Goal: Task Accomplishment & Management: Complete application form

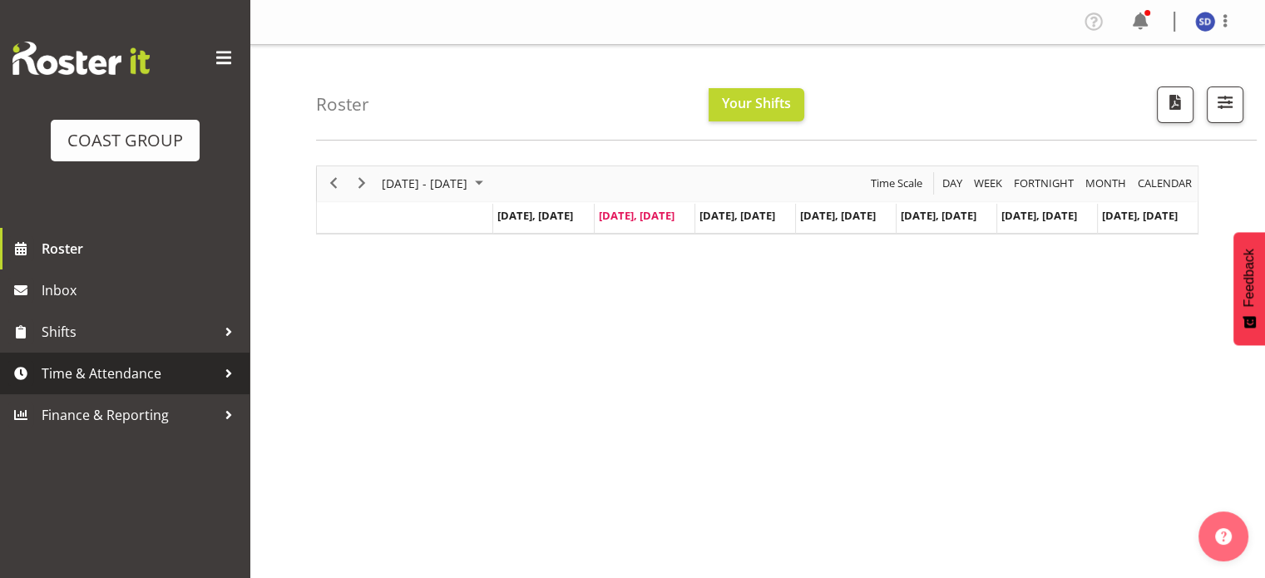
click at [77, 370] on span "Time & Attendance" at bounding box center [129, 373] width 175 height 25
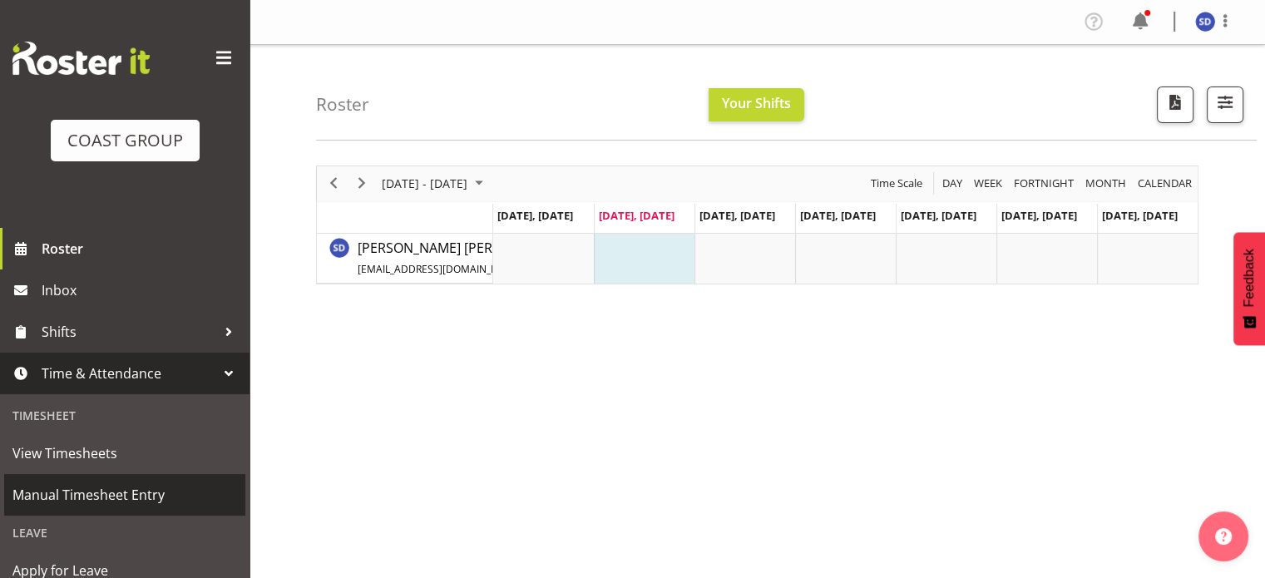
click at [56, 485] on span "Manual Timesheet Entry" at bounding box center [124, 494] width 224 height 25
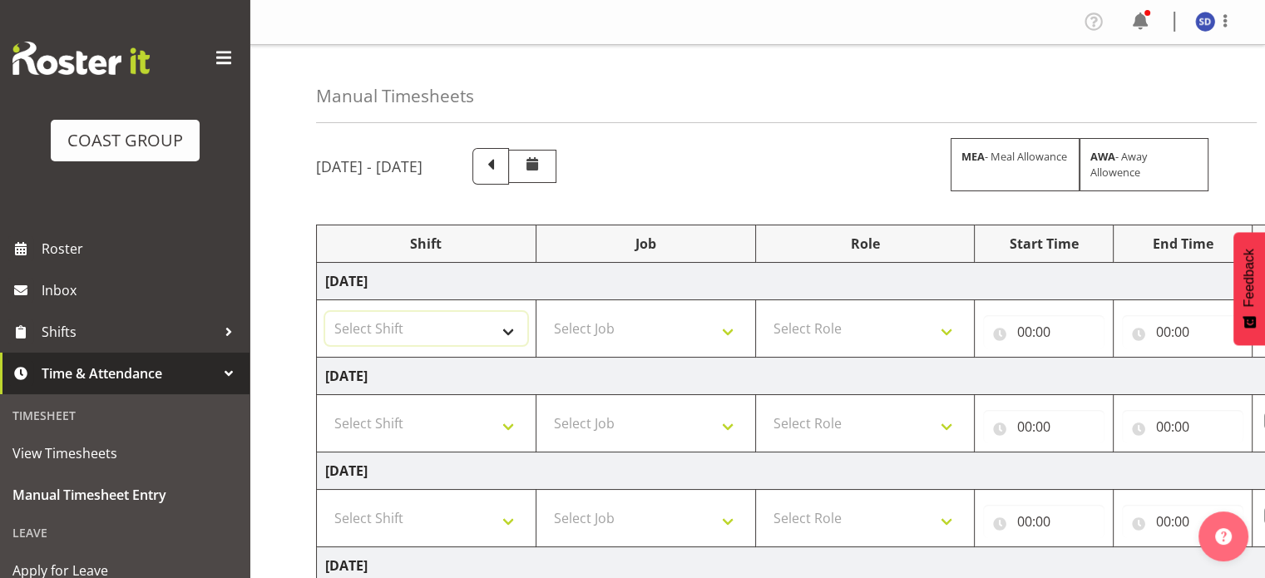
click at [509, 325] on select "Select Shift CHC SIGN ADMIN (LEAVE ALONE, DONT MAKE INACTIVE) DW CHC ARK WORK D…" at bounding box center [426, 328] width 202 height 33
select select "62216"
click at [325, 312] on select "Select Shift CHC SIGN ADMIN (LEAVE ALONE, DONT MAKE INACTIVE) DW CHC ARK WORK D…" at bounding box center [426, 328] width 202 height 33
click at [730, 330] on select "Select Job 1 Carlton Events 1 Carlton Hamilton 1 Carlton Wellington 1 EHS WAREH…" at bounding box center [646, 328] width 202 height 33
select select "9476"
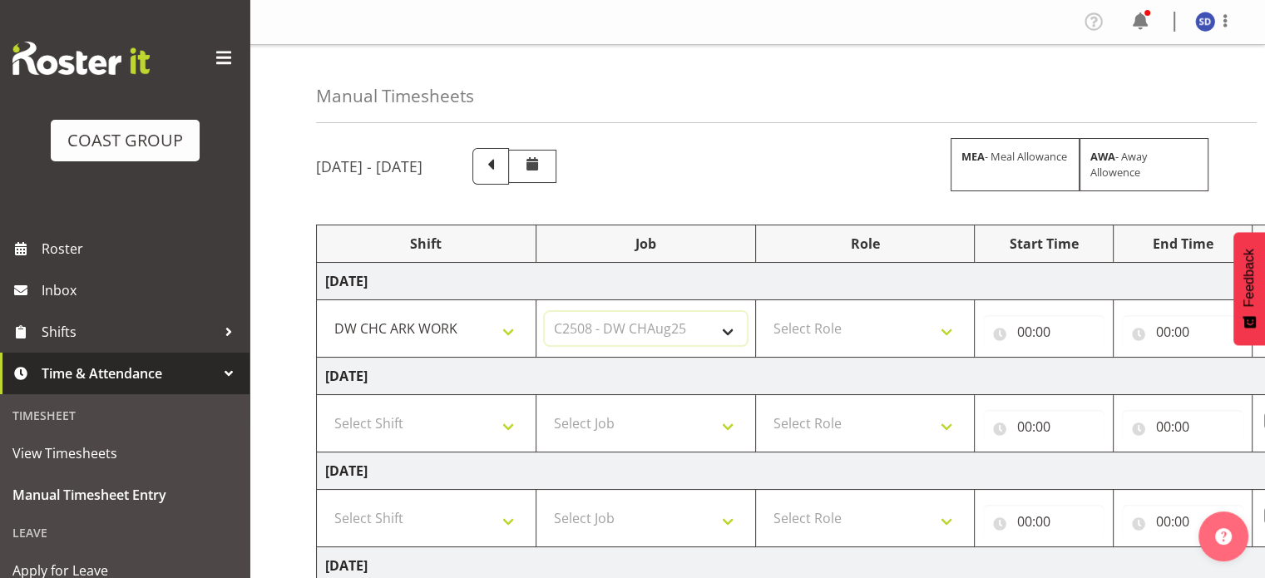
click at [545, 312] on select "Select Job 1 Carlton Events 1 Carlton Hamilton 1 Carlton Wellington 1 EHS WAREH…" at bounding box center [646, 328] width 202 height 33
click at [947, 331] on select "Select Role SIGNWRITER" at bounding box center [865, 328] width 202 height 33
select select "217"
click at [764, 312] on select "Select Role SIGNWRITER" at bounding box center [865, 328] width 202 height 33
click at [1027, 332] on input "00:00" at bounding box center [1043, 331] width 121 height 33
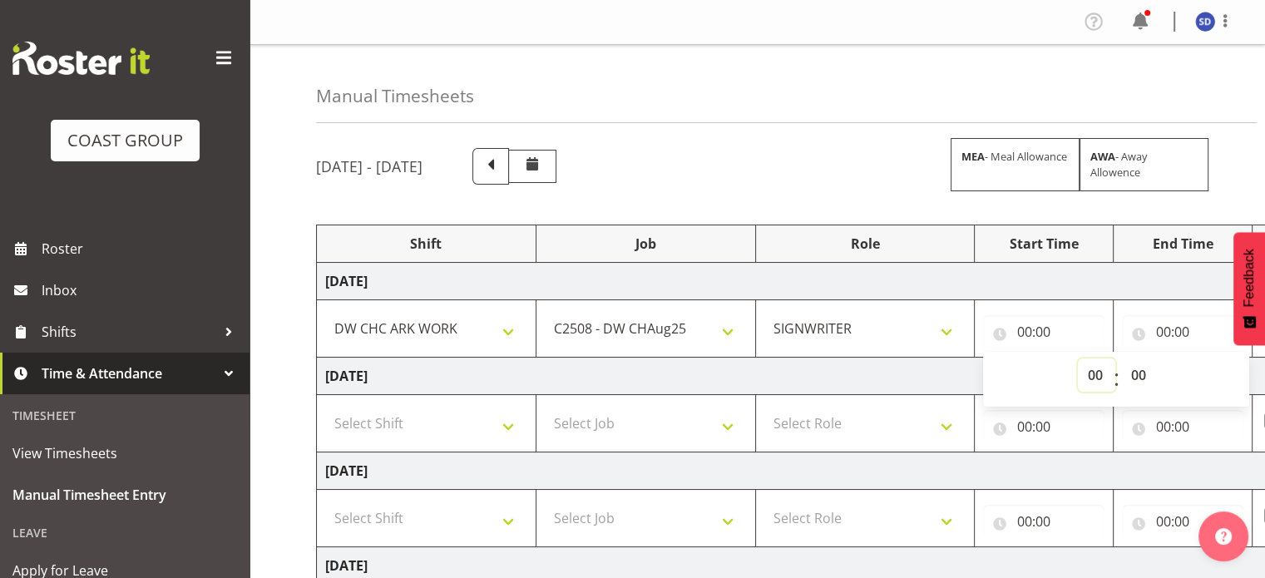
click at [1092, 375] on select "00 01 02 03 04 05 06 07 08 09 10 11 12 13 14 15 16 17 18 19 20 21 22 23" at bounding box center [1096, 374] width 37 height 33
select select "8"
click at [1078, 358] on select "00 01 02 03 04 05 06 07 08 09 10 11 12 13 14 15 16 17 18 19 20 21 22 23" at bounding box center [1096, 374] width 37 height 33
type input "08:00"
click at [1164, 328] on input "00:00" at bounding box center [1182, 331] width 121 height 33
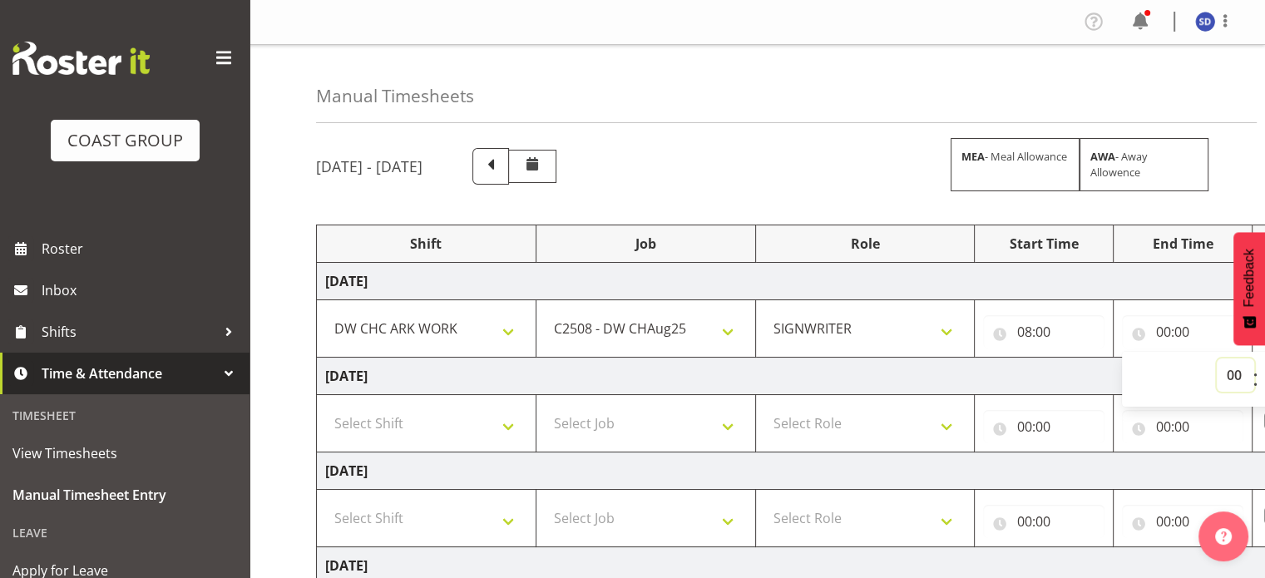
click at [1229, 371] on select "00 01 02 03 04 05 06 07 08 09 10 11 12 13 14 15 16 17 18 19 20 21 22 23" at bounding box center [1234, 374] width 37 height 33
click at [1158, 330] on input "00:00" at bounding box center [1182, 331] width 121 height 33
click at [1234, 375] on select "00 01 02 03 04 05 06 07 08 09 10 11 12 13 14 15 16 17 18 19 20 21 22 23" at bounding box center [1234, 374] width 37 height 33
select select "16"
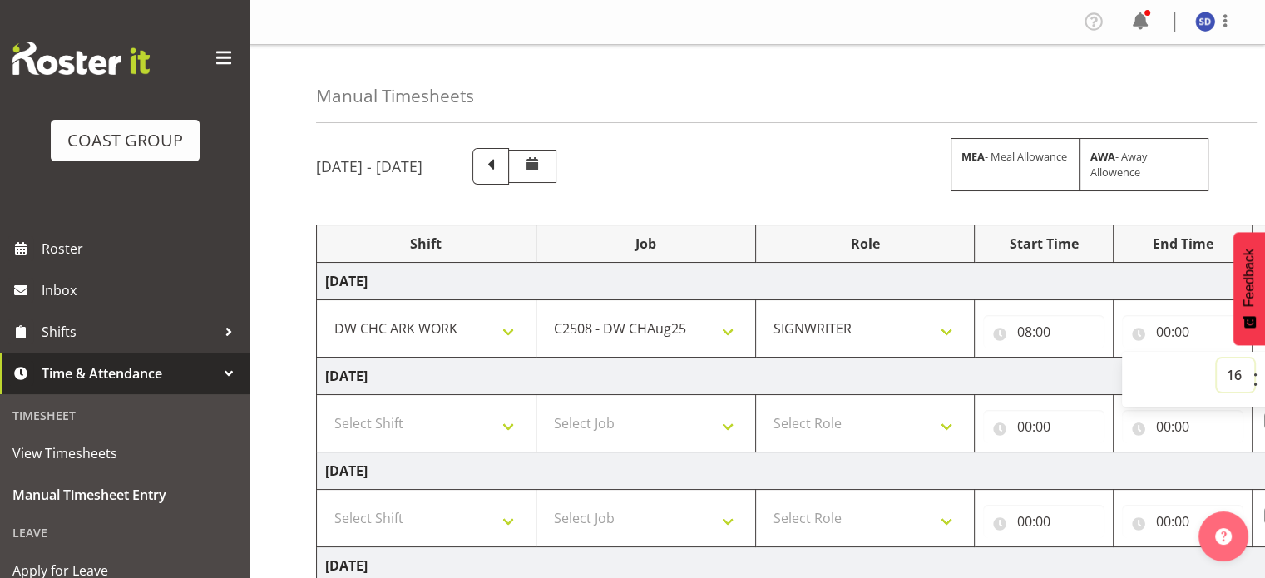
click at [1216, 358] on select "00 01 02 03 04 05 06 07 08 09 10 11 12 13 14 15 16 17 18 19 20 21 22 23" at bounding box center [1234, 374] width 37 height 33
type input "16:00"
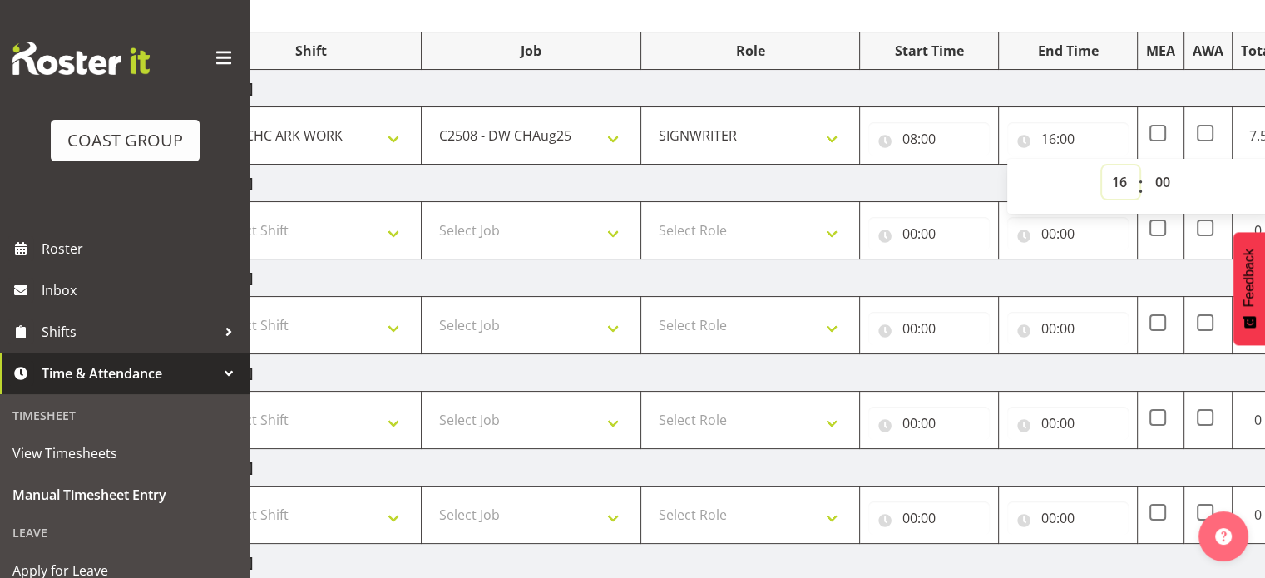
scroll to position [187, 0]
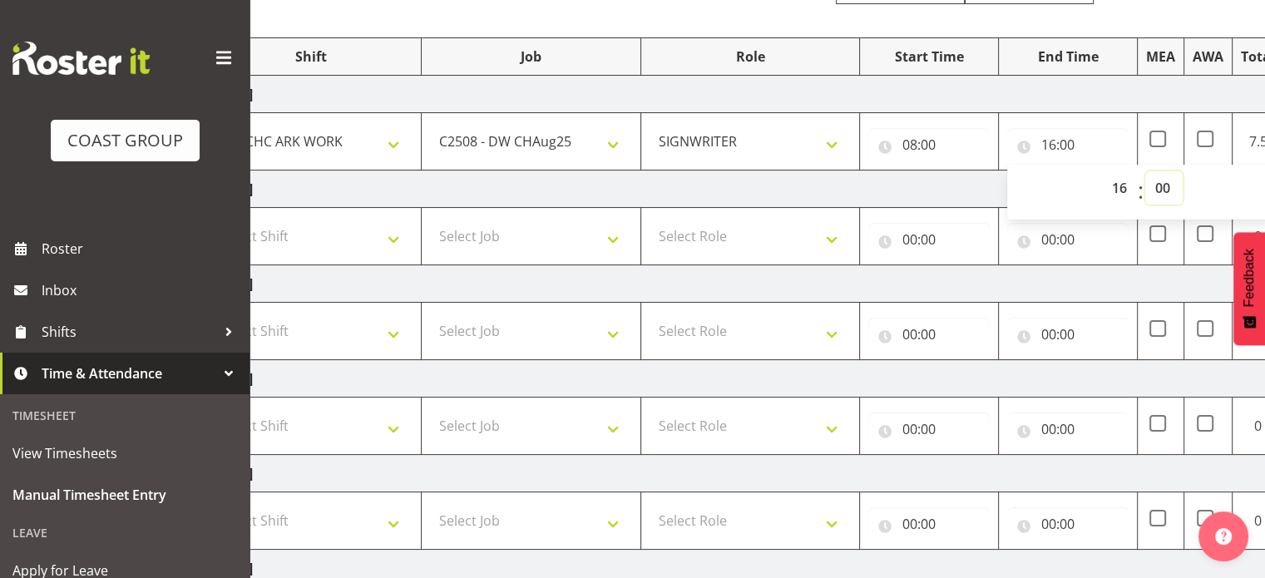
click at [1163, 182] on select "00 01 02 03 04 05 06 07 08 09 10 11 12 13 14 15 16 17 18 19 20 21 22 23 24 25 2…" at bounding box center [1163, 187] width 37 height 33
select select "30"
click at [1145, 171] on select "00 01 02 03 04 05 06 07 08 09 10 11 12 13 14 15 16 17 18 19 20 21 22 23 24 25 2…" at bounding box center [1163, 187] width 37 height 33
type input "16:30"
click at [801, 397] on td "Select Role SIGNWRITER" at bounding box center [749, 425] width 219 height 57
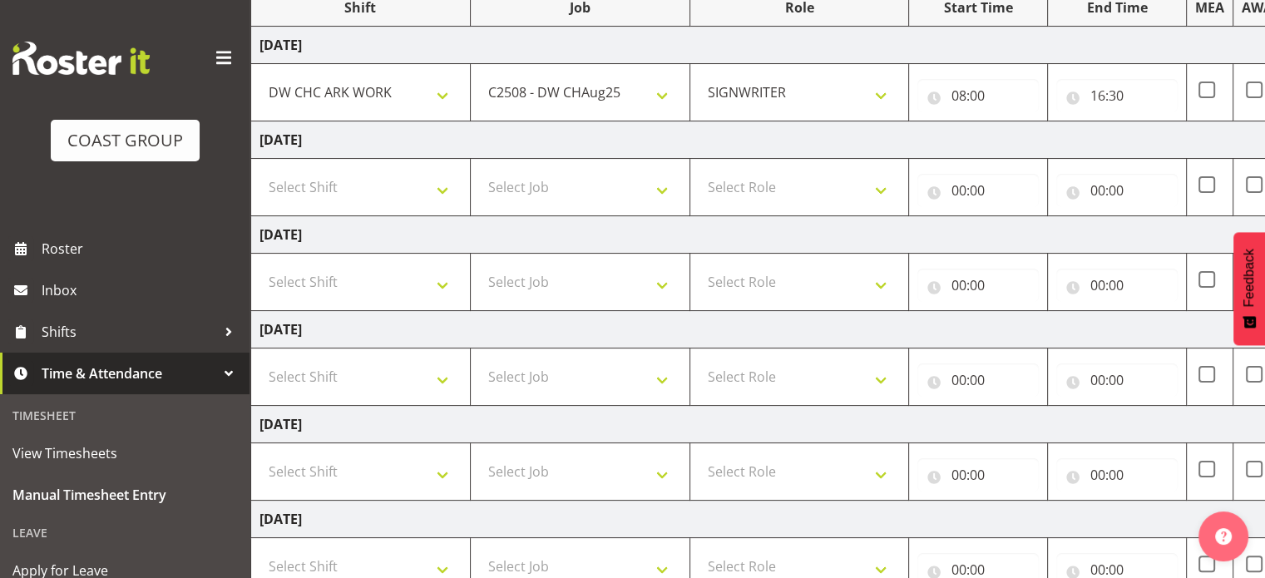
scroll to position [229, 0]
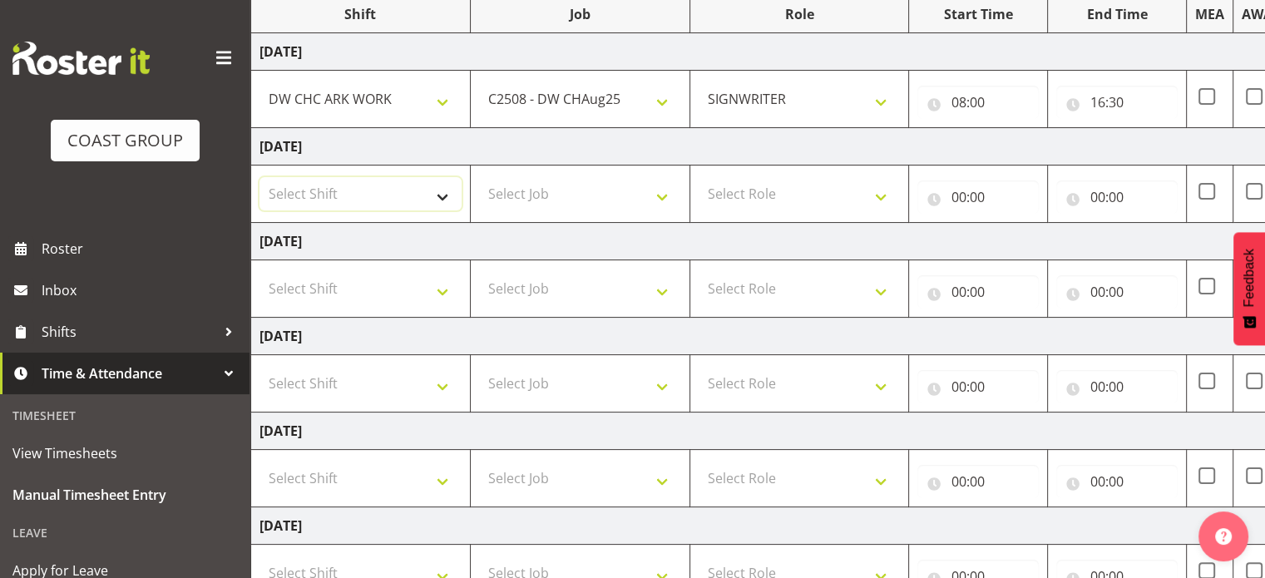
click at [439, 194] on select "Select Shift CHC SIGN ADMIN (LEAVE ALONE, DONT MAKE INACTIVE) DW CHC ARK WORK D…" at bounding box center [360, 193] width 202 height 33
select select "62216"
click at [259, 177] on select "Select Shift CHC SIGN ADMIN (LEAVE ALONE, DONT MAKE INACTIVE) DW CHC ARK WORK D…" at bounding box center [360, 193] width 202 height 33
click at [658, 189] on select "Select Job 1 Carlton Events 1 Carlton Hamilton 1 Carlton Wellington 1 EHS WAREH…" at bounding box center [580, 193] width 202 height 33
select select "9476"
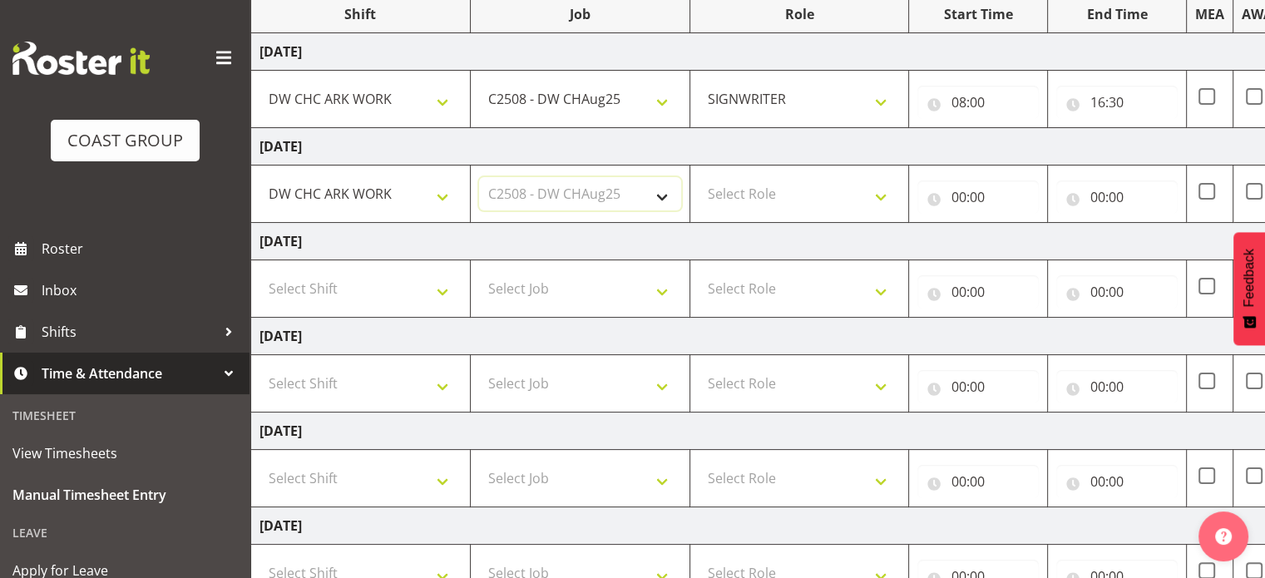
click at [479, 177] on select "Select Job 1 Carlton Events 1 Carlton Hamilton 1 Carlton Wellington 1 EHS WAREH…" at bounding box center [580, 193] width 202 height 33
click at [878, 195] on select "Select Role SIGNWRITER" at bounding box center [799, 193] width 202 height 33
select select "217"
click at [698, 177] on select "Select Role SIGNWRITER" at bounding box center [799, 193] width 202 height 33
click at [959, 198] on input "00:00" at bounding box center [977, 196] width 121 height 33
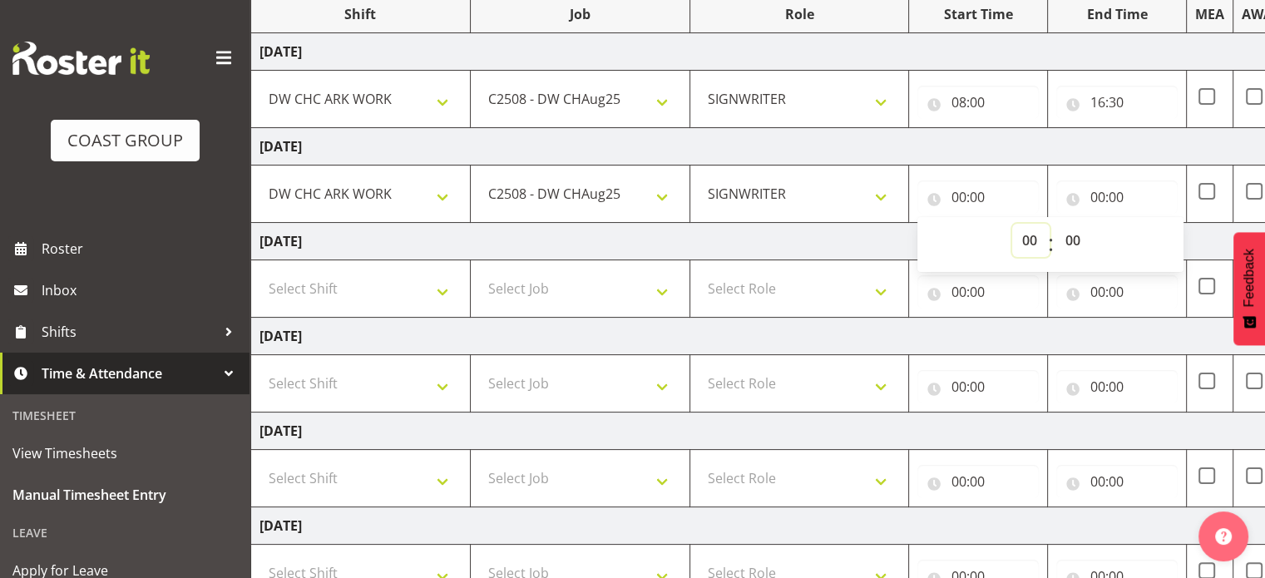
click at [1026, 238] on select "00 01 02 03 04 05 06 07 08 09 10 11 12 13 14 15 16 17 18 19 20 21 22 23" at bounding box center [1030, 240] width 37 height 33
select select "8"
click at [1012, 224] on select "00 01 02 03 04 05 06 07 08 09 10 11 12 13 14 15 16 17 18 19 20 21 22 23" at bounding box center [1030, 240] width 37 height 33
type input "08:00"
click at [1097, 199] on input "00:00" at bounding box center [1116, 196] width 121 height 33
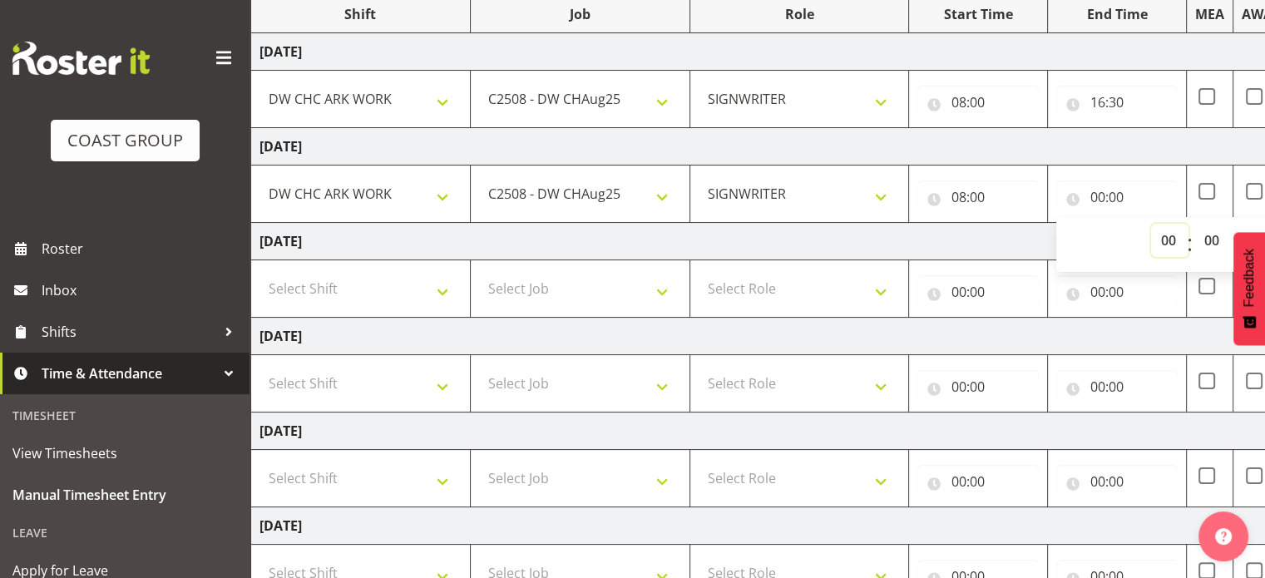
click at [1164, 239] on select "00 01 02 03 04 05 06 07 08 09 10 11 12 13 14 15 16 17 18 19 20 21 22 23" at bounding box center [1169, 240] width 37 height 33
select select "17"
click at [1151, 224] on select "00 01 02 03 04 05 06 07 08 09 10 11 12 13 14 15 16 17 18 19 20 21 22 23" at bounding box center [1169, 240] width 37 height 33
type input "17:00"
click at [445, 286] on select "Select Shift CHC SIGN ADMIN (LEAVE ALONE, DONT MAKE INACTIVE) DW CHC ARK WORK D…" at bounding box center [360, 288] width 202 height 33
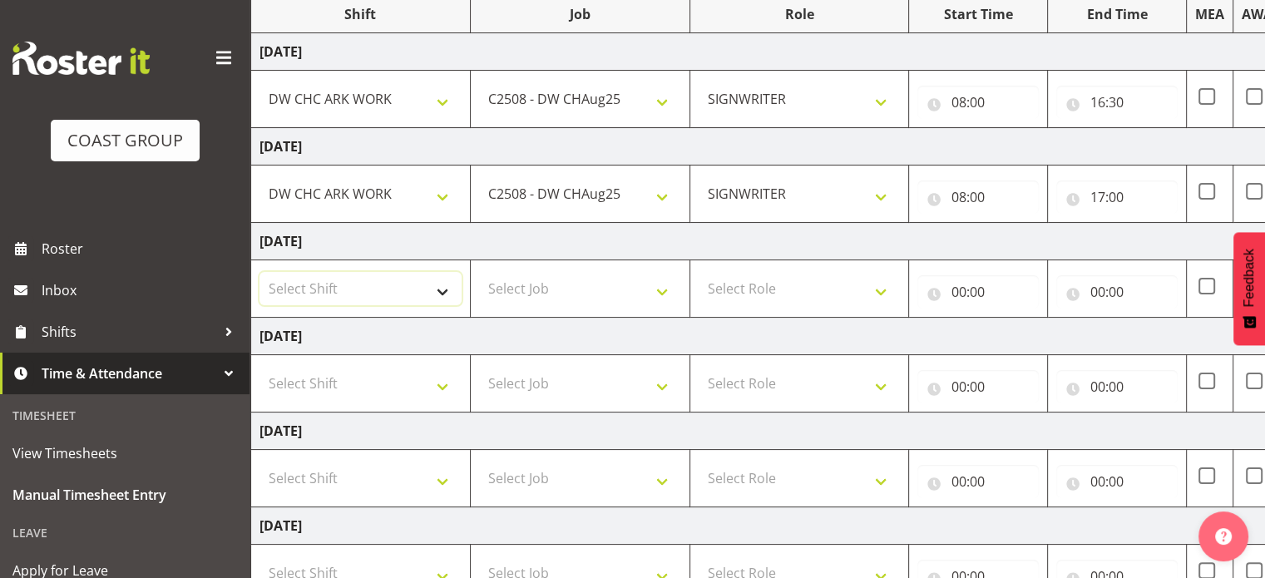
select select "62216"
click at [259, 272] on select "Select Shift CHC SIGN ADMIN (LEAVE ALONE, DONT MAKE INACTIVE) DW CHC ARK WORK D…" at bounding box center [360, 288] width 202 height 33
click at [657, 288] on select "Select Job 1 Carlton Events 1 Carlton Hamilton 1 Carlton Wellington 1 EHS WAREH…" at bounding box center [580, 288] width 202 height 33
select select "9478"
click at [479, 272] on select "Select Job 1 Carlton Events 1 Carlton Hamilton 1 Carlton Wellington 1 EHS WAREH…" at bounding box center [580, 288] width 202 height 33
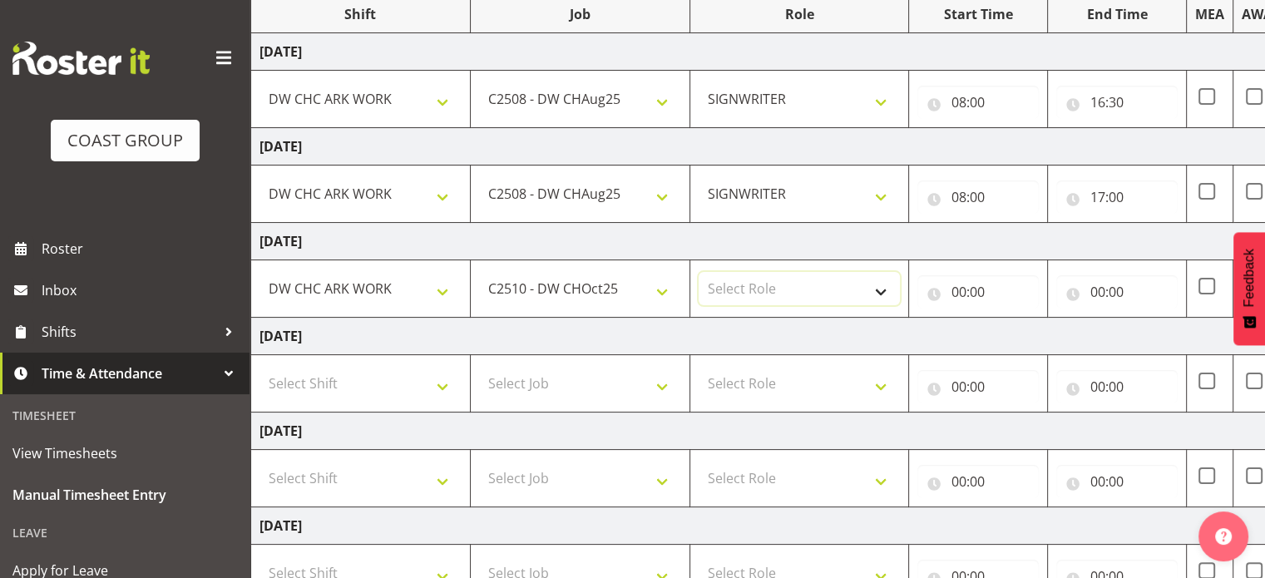
click at [878, 288] on select "Select Role SIGNWRITER" at bounding box center [799, 288] width 202 height 33
select select "217"
click at [698, 272] on select "Select Role SIGNWRITER" at bounding box center [799, 288] width 202 height 33
click at [955, 288] on input "00:00" at bounding box center [977, 291] width 121 height 33
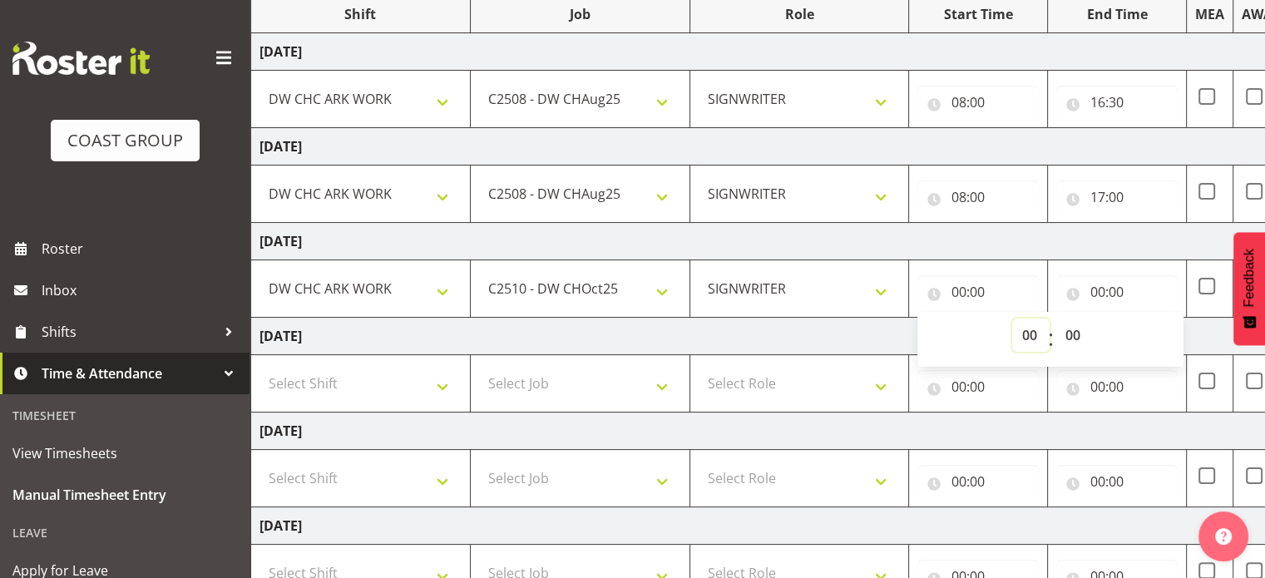
click at [1031, 335] on select "00 01 02 03 04 05 06 07 08 09 10 11 12 13 14 15 16 17 18 19 20 21 22 23" at bounding box center [1030, 334] width 37 height 33
select select "16"
click at [1012, 318] on select "00 01 02 03 04 05 06 07 08 09 10 11 12 13 14 15 16 17 18 19 20 21 22 23" at bounding box center [1030, 334] width 37 height 33
type input "16:00"
click at [957, 291] on input "16:00" at bounding box center [977, 291] width 121 height 33
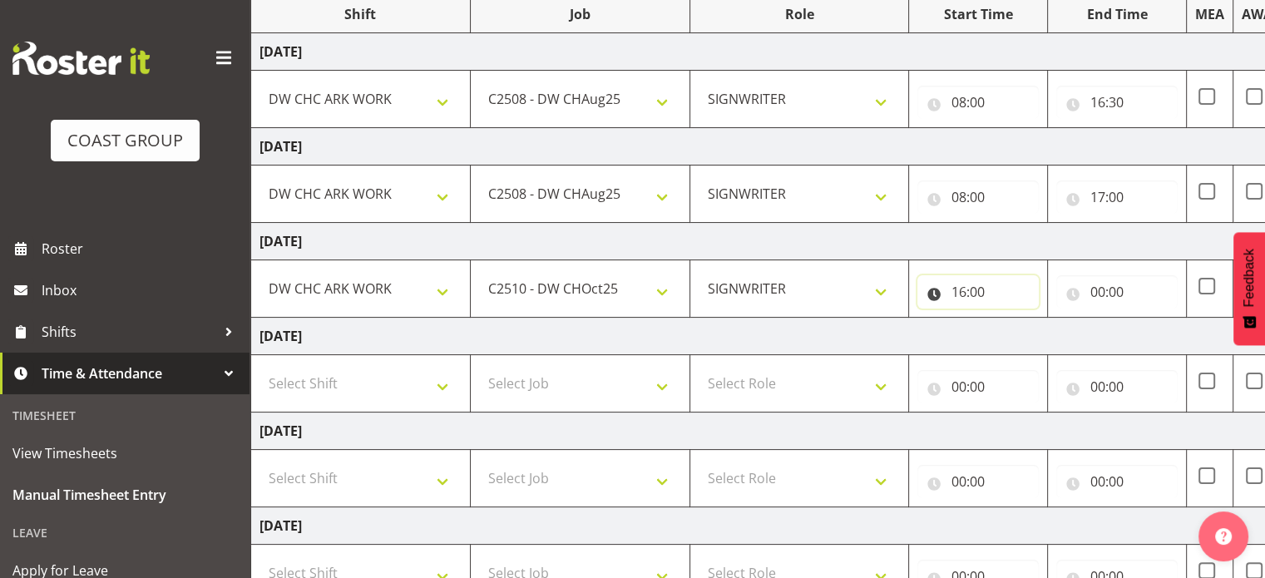
click at [957, 291] on input "16:00" at bounding box center [977, 291] width 121 height 33
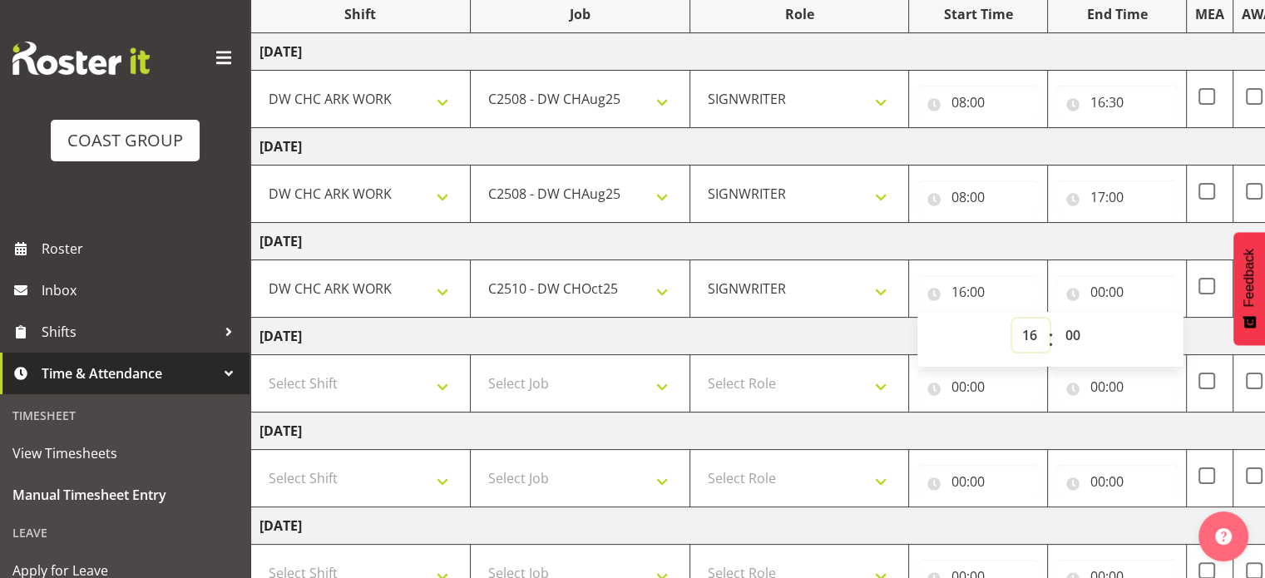
click at [1032, 335] on select "00 01 02 03 04 05 06 07 08 09 10 11 12 13 14 15 16 17 18 19 20 21 22 23" at bounding box center [1030, 334] width 37 height 33
select select "8"
click at [1012, 318] on select "00 01 02 03 04 05 06 07 08 09 10 11 12 13 14 15 16 17 18 19 20 21 22 23" at bounding box center [1030, 334] width 37 height 33
type input "08:00"
click at [1093, 287] on input "00:00" at bounding box center [1116, 291] width 121 height 33
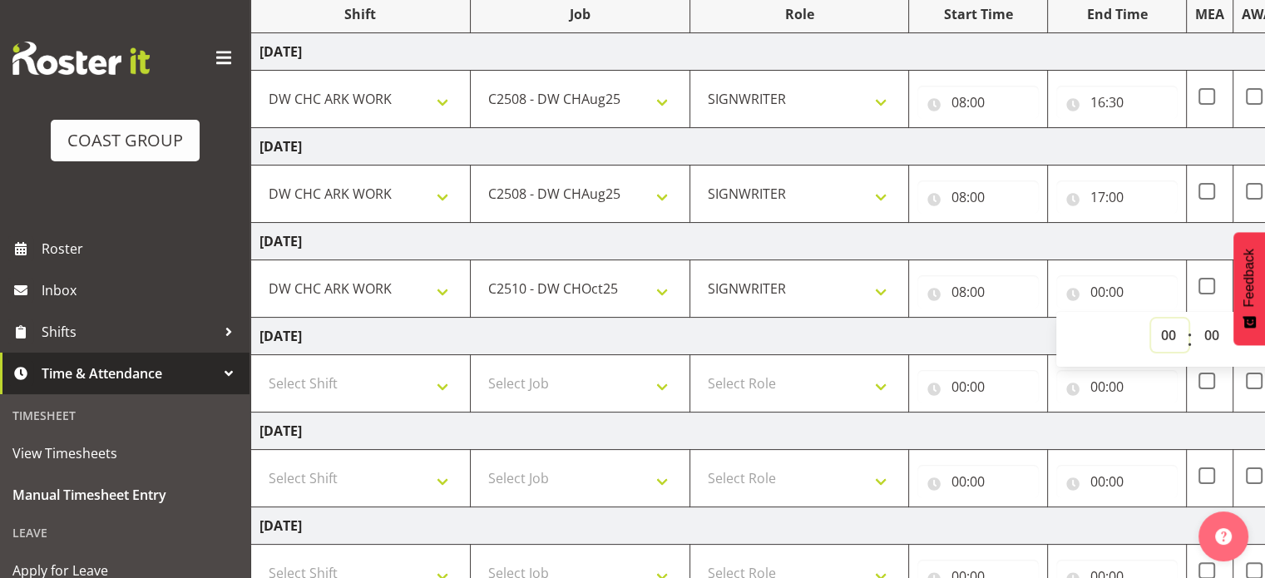
click at [1166, 332] on select "00 01 02 03 04 05 06 07 08 09 10 11 12 13 14 15 16 17 18 19 20 21 22 23" at bounding box center [1169, 334] width 37 height 33
select select "16"
click at [1151, 318] on select "00 01 02 03 04 05 06 07 08 09 10 11 12 13 14 15 16 17 18 19 20 21 22 23" at bounding box center [1169, 334] width 37 height 33
type input "16:00"
click at [1177, 312] on div "00 01 02 03 04 05 06 07 08 09 10 11 12 13 14 15 16 17 18 19 20 21 22 23 : 00 01…" at bounding box center [1189, 339] width 266 height 55
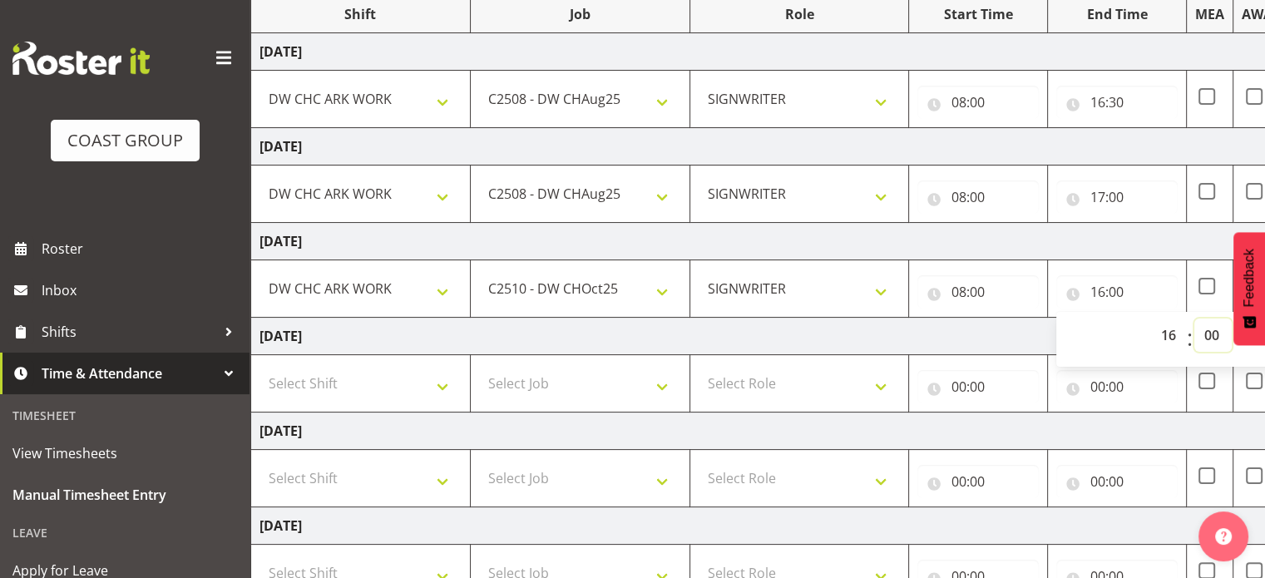
click at [1206, 332] on select "00 01 02 03 04 05 06 07 08 09 10 11 12 13 14 15 16 17 18 19 20 21 22 23 24 25 2…" at bounding box center [1212, 334] width 37 height 33
select select "30"
click at [1194, 318] on select "00 01 02 03 04 05 06 07 08 09 10 11 12 13 14 15 16 17 18 19 20 21 22 23 24 25 2…" at bounding box center [1212, 334] width 37 height 33
type input "16:30"
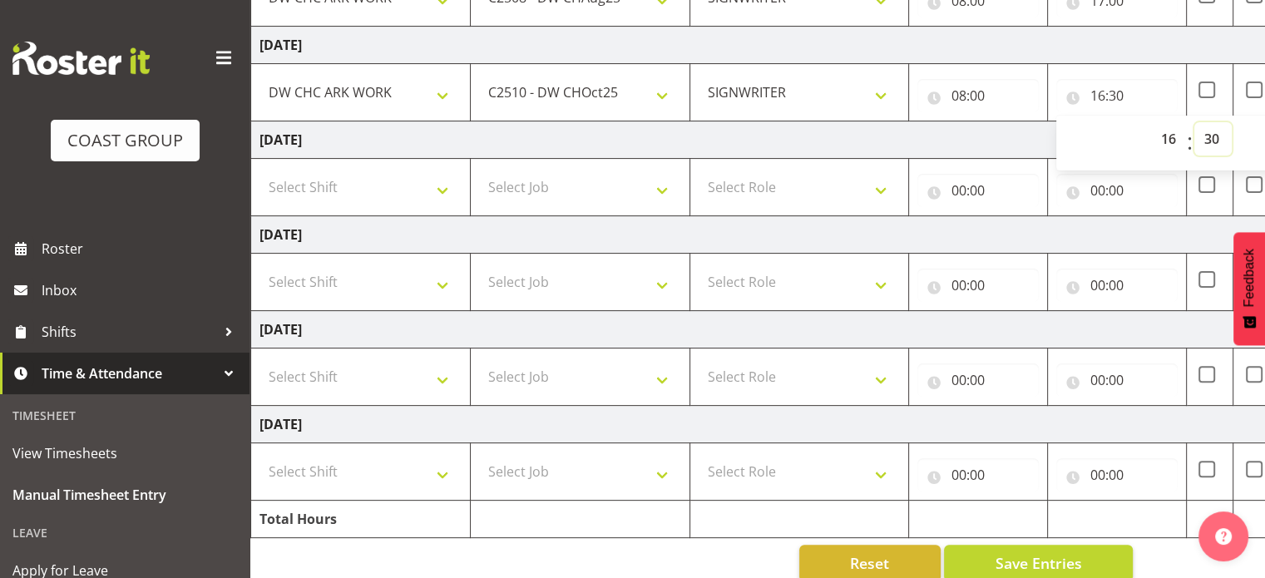
scroll to position [424, 0]
click at [435, 376] on select "Select Shift CHC SIGN ADMIN (LEAVE ALONE, DONT MAKE INACTIVE) DW CHC ARK WORK D…" at bounding box center [360, 378] width 202 height 33
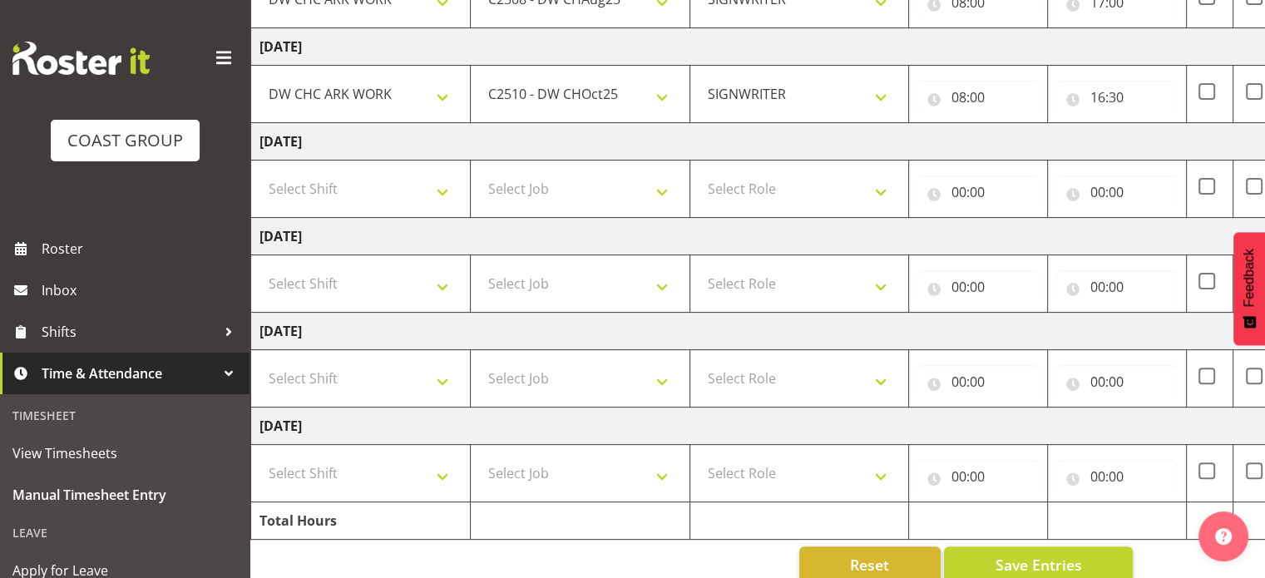
click at [412, 546] on div "Reset Save Entries" at bounding box center [691, 564] width 882 height 37
click at [446, 470] on select "Select Shift CHC SIGN ADMIN (LEAVE ALONE, DONT MAKE INACTIVE) DW CHC ARK WORK D…" at bounding box center [360, 472] width 202 height 33
select select "62216"
click at [259, 456] on select "Select Shift CHC SIGN ADMIN (LEAVE ALONE, DONT MAKE INACTIVE) DW CHC ARK WORK D…" at bounding box center [360, 472] width 202 height 33
click at [662, 458] on select "Select Job 1 Carlton Events 1 Carlton Hamilton 1 Carlton Wellington 1 EHS WAREH…" at bounding box center [580, 472] width 202 height 33
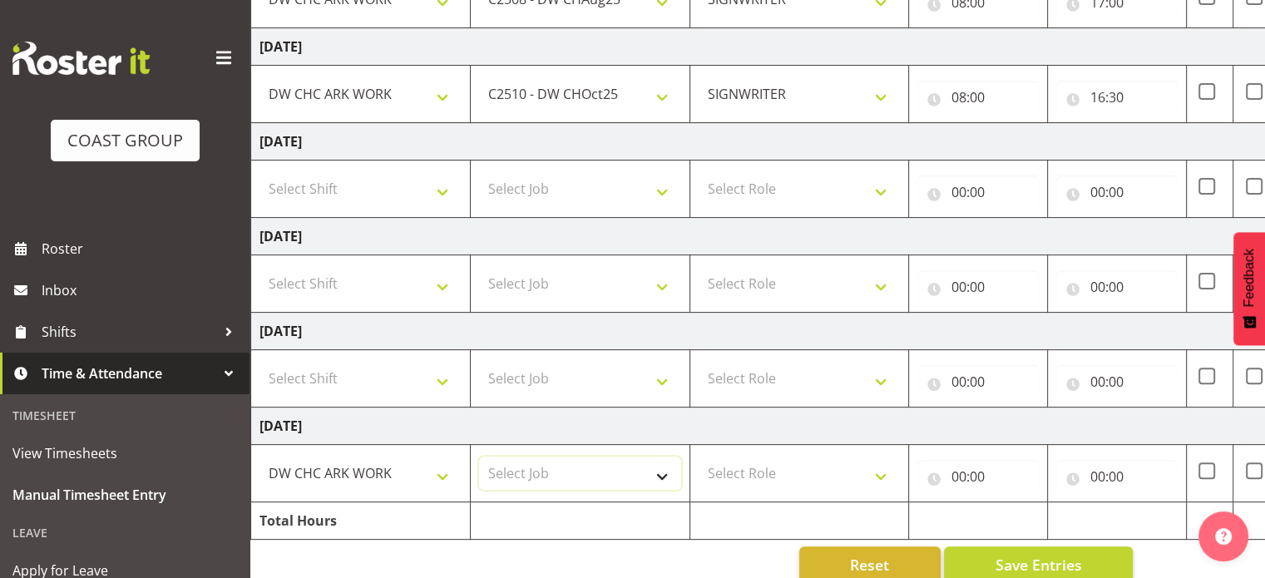
select select "9476"
click at [479, 456] on select "Select Job 1 Carlton Events 1 Carlton Hamilton 1 Carlton Wellington 1 EHS WAREH…" at bounding box center [580, 472] width 202 height 33
click at [881, 471] on select "Select Role SIGNWRITER" at bounding box center [799, 472] width 202 height 33
select select "217"
click at [698, 456] on select "Select Role SIGNWRITER" at bounding box center [799, 472] width 202 height 33
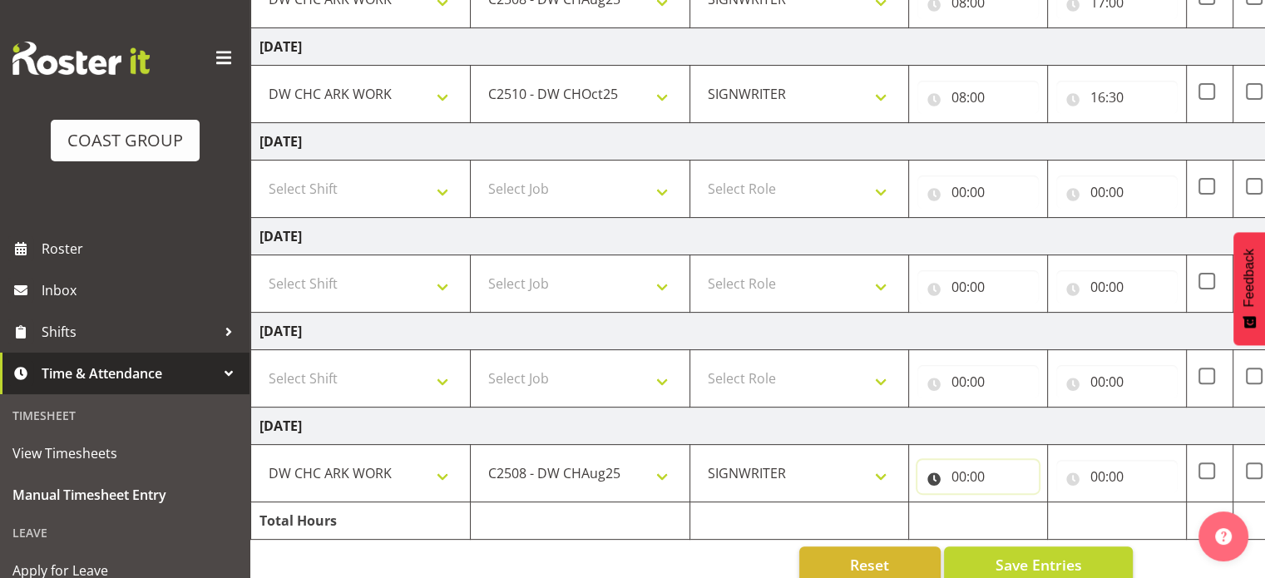
click at [959, 473] on input "00:00" at bounding box center [977, 476] width 121 height 33
click at [1031, 516] on select "00 01 02 03 04 05 06 07 08 09 10 11 12 13 14 15 16 17 18 19 20 21 22 23" at bounding box center [1030, 519] width 37 height 33
select select "7"
click at [1012, 503] on select "00 01 02 03 04 05 06 07 08 09 10 11 12 13 14 15 16 17 18 19 20 21 22 23" at bounding box center [1030, 519] width 37 height 33
type input "07:00"
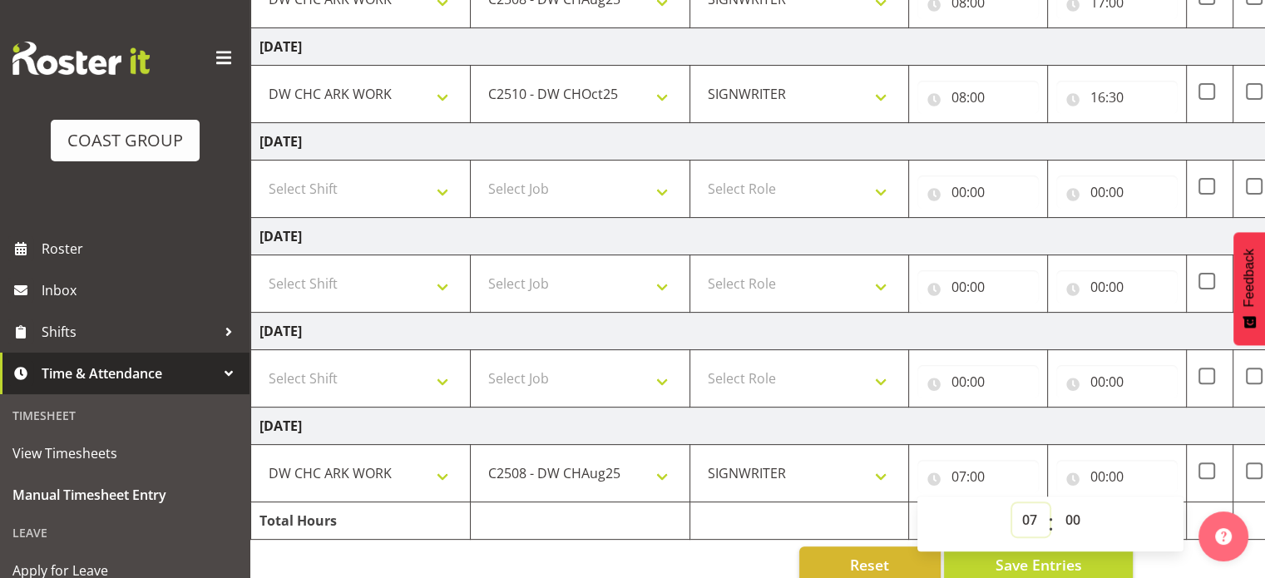
click at [1021, 518] on select "00 01 02 03 04 05 06 07 08 09 10 11 12 13 14 15 16 17 18 19 20 21 22 23" at bounding box center [1030, 519] width 37 height 33
select select "8"
click at [1012, 503] on select "00 01 02 03 04 05 06 07 08 09 10 11 12 13 14 15 16 17 18 19 20 21 22 23" at bounding box center [1030, 519] width 37 height 33
type input "08:00"
click at [1100, 460] on input "00:00" at bounding box center [1116, 476] width 121 height 33
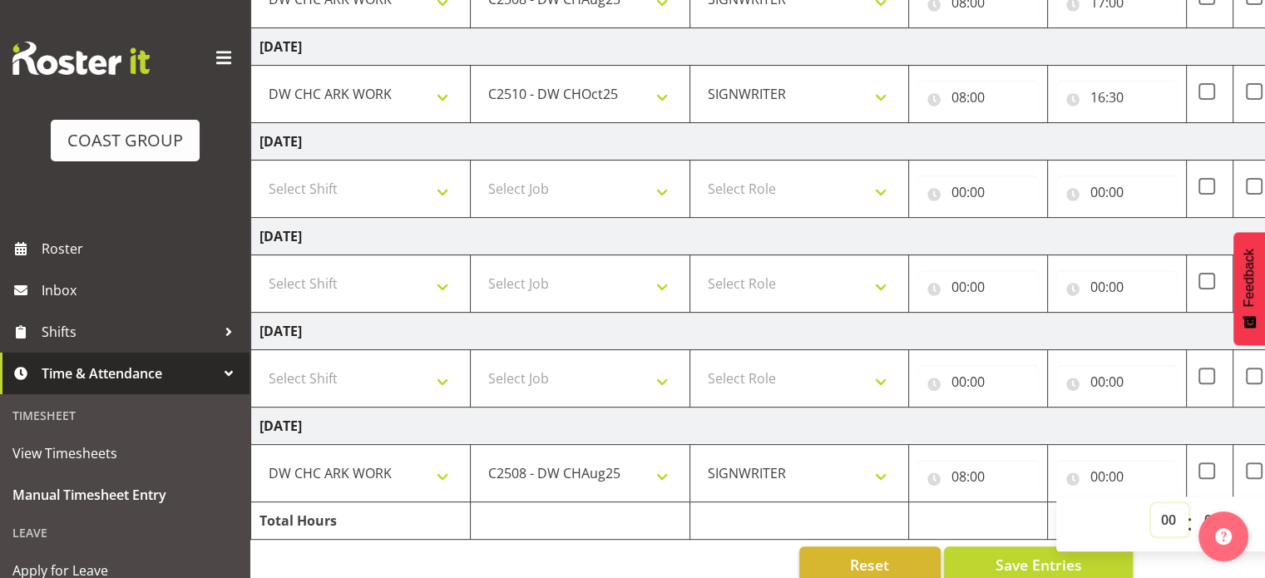
click at [1166, 513] on select "00 01 02 03 04 05 06 07 08 09 10 11 12 13 14 15 16 17 18 19 20 21 22 23" at bounding box center [1169, 519] width 37 height 33
select select "16"
click at [1151, 503] on select "00 01 02 03 04 05 06 07 08 09 10 11 12 13 14 15 16 17 18 19 20 21 22 23" at bounding box center [1169, 519] width 37 height 33
type input "16:00"
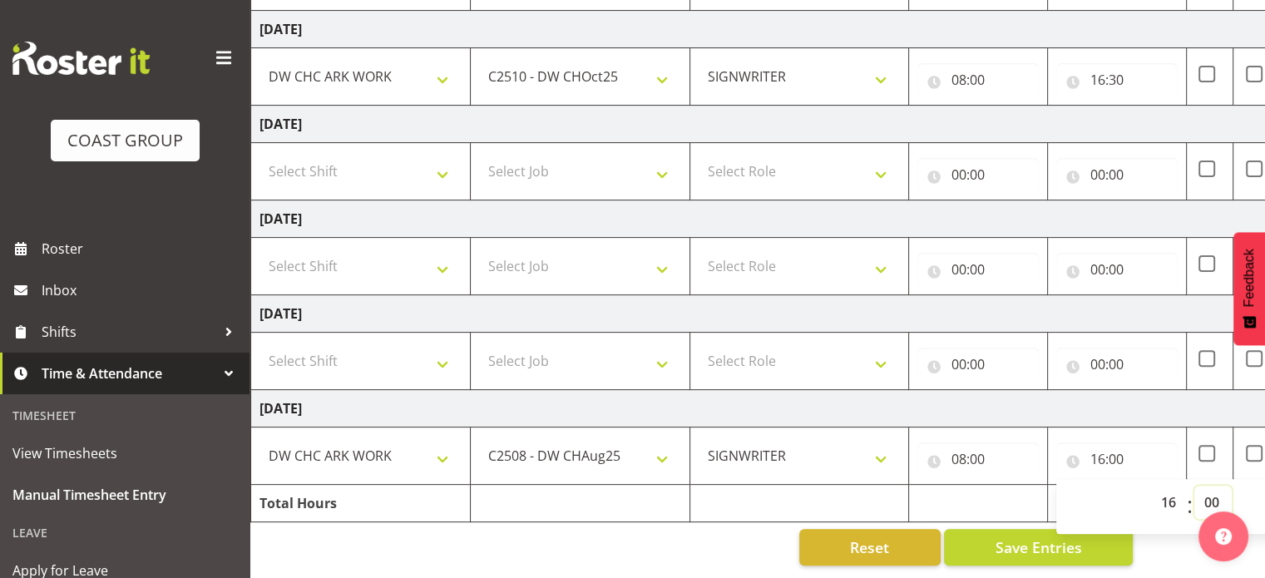
click at [1211, 487] on select "00 01 02 03 04 05 06 07 08 09 10 11 12 13 14 15 16 17 18 19 20 21 22 23 24 25 2…" at bounding box center [1212, 502] width 37 height 33
select select "30"
click at [1194, 486] on select "00 01 02 03 04 05 06 07 08 09 10 11 12 13 14 15 16 17 18 19 20 21 22 23 24 25 2…" at bounding box center [1212, 502] width 37 height 33
type input "16:30"
click at [56, 561] on span "Apply for Leave" at bounding box center [124, 570] width 224 height 25
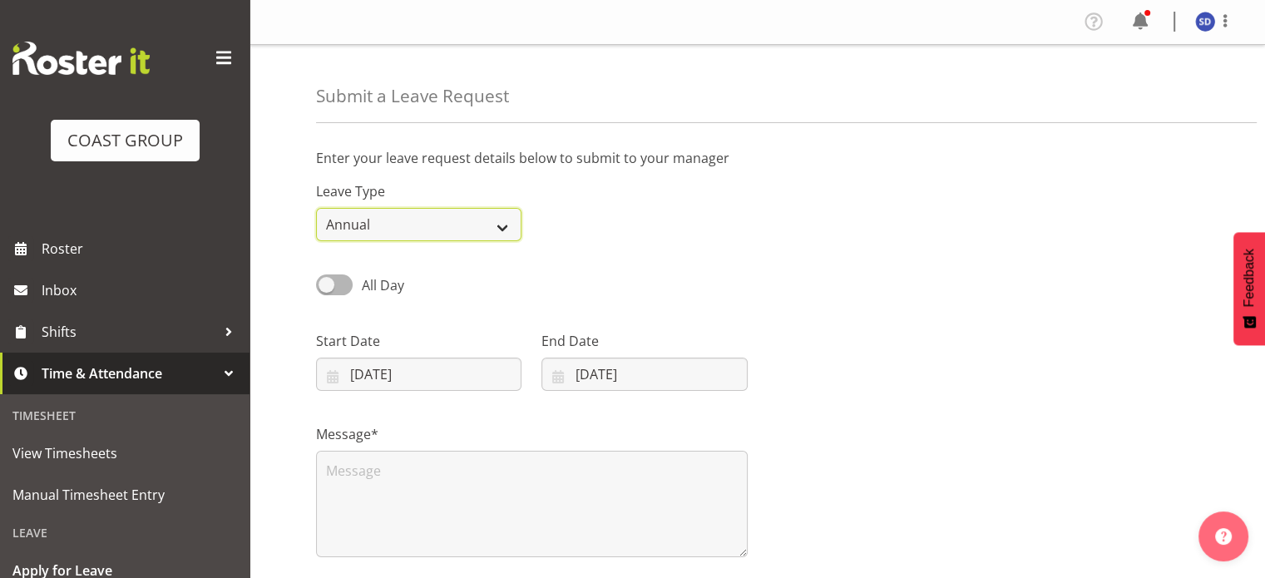
click at [503, 226] on select "Annual Sick Leave Without Pay Bereavement Domestic Violence Parental Jury Servi…" at bounding box center [418, 224] width 205 height 33
click at [316, 208] on select "Annual Sick Leave Without Pay Bereavement Domestic Violence Parental Jury Servi…" at bounding box center [418, 224] width 205 height 33
click at [502, 225] on select "Annual Sick Leave Without Pay Bereavement Domestic Violence Parental Jury Servi…" at bounding box center [418, 224] width 205 height 33
select select "Sick"
click at [316, 208] on select "Annual Sick Leave Without Pay Bereavement Domestic Violence Parental Jury Servi…" at bounding box center [418, 224] width 205 height 33
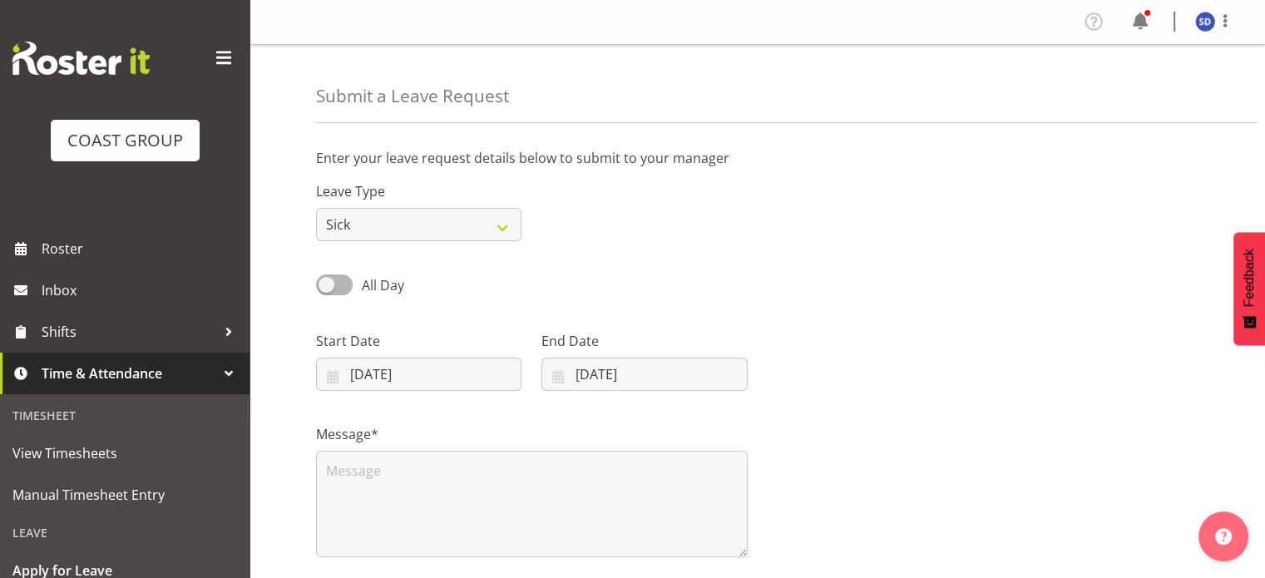
drag, startPoint x: 329, startPoint y: 285, endPoint x: 403, endPoint y: 273, distance: 75.0
click at [403, 273] on div "All Day" at bounding box center [418, 279] width 225 height 57
click at [353, 374] on input "26/08/2025" at bounding box center [418, 374] width 205 height 33
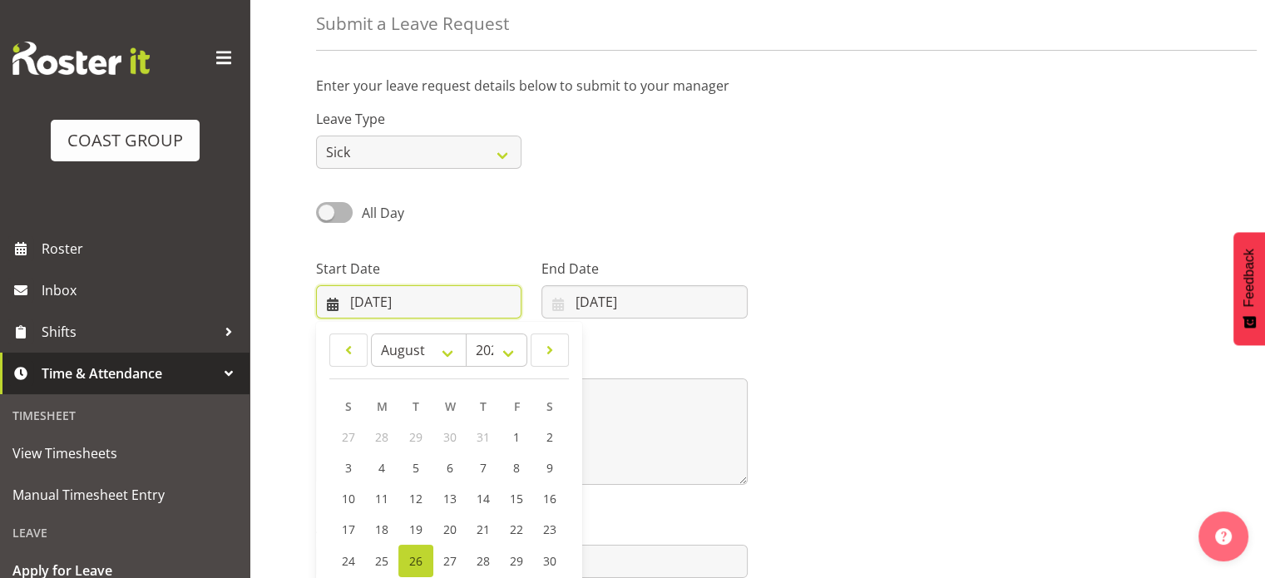
scroll to position [88, 0]
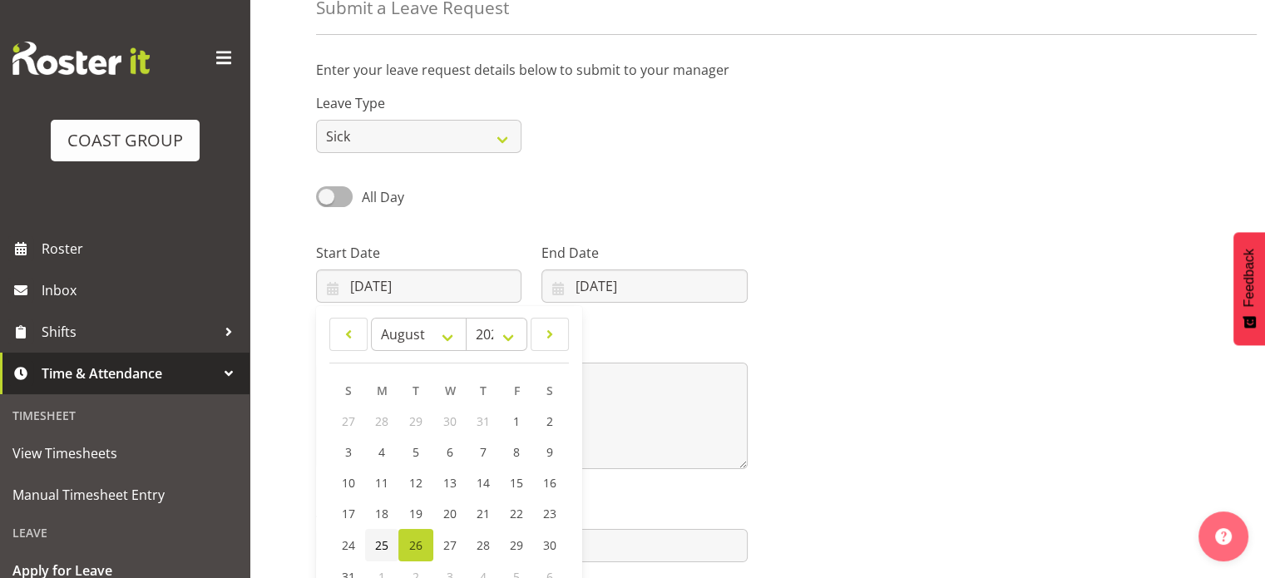
click at [377, 544] on span "25" at bounding box center [381, 545] width 13 height 16
type input "25/08/2025"
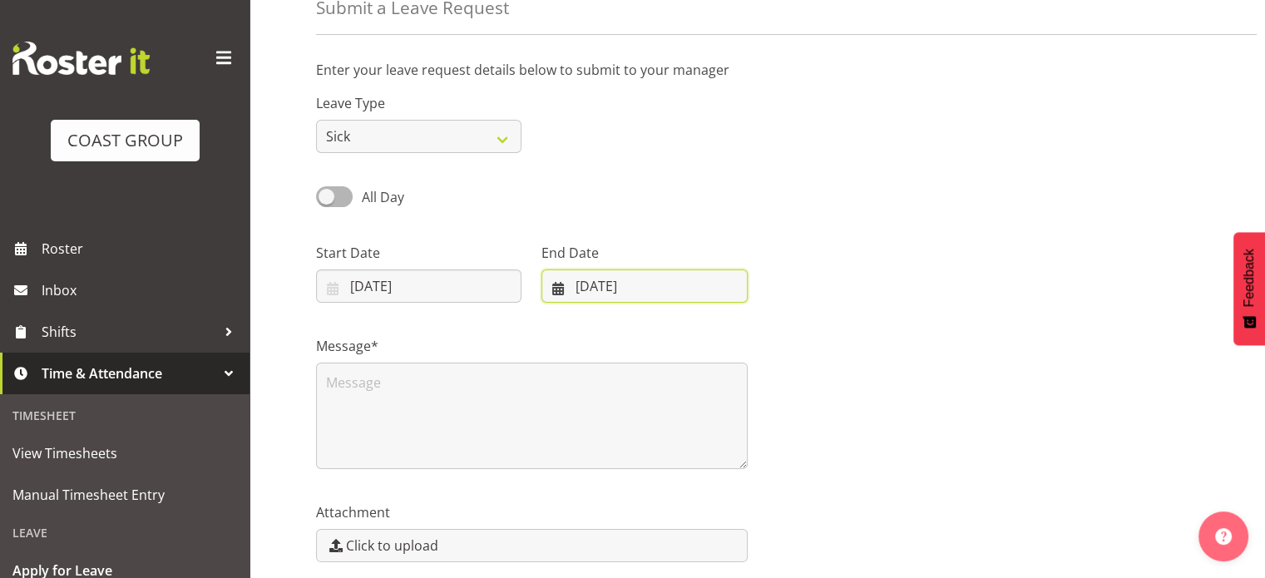
click at [585, 285] on input "26/08/2025" at bounding box center [643, 285] width 205 height 33
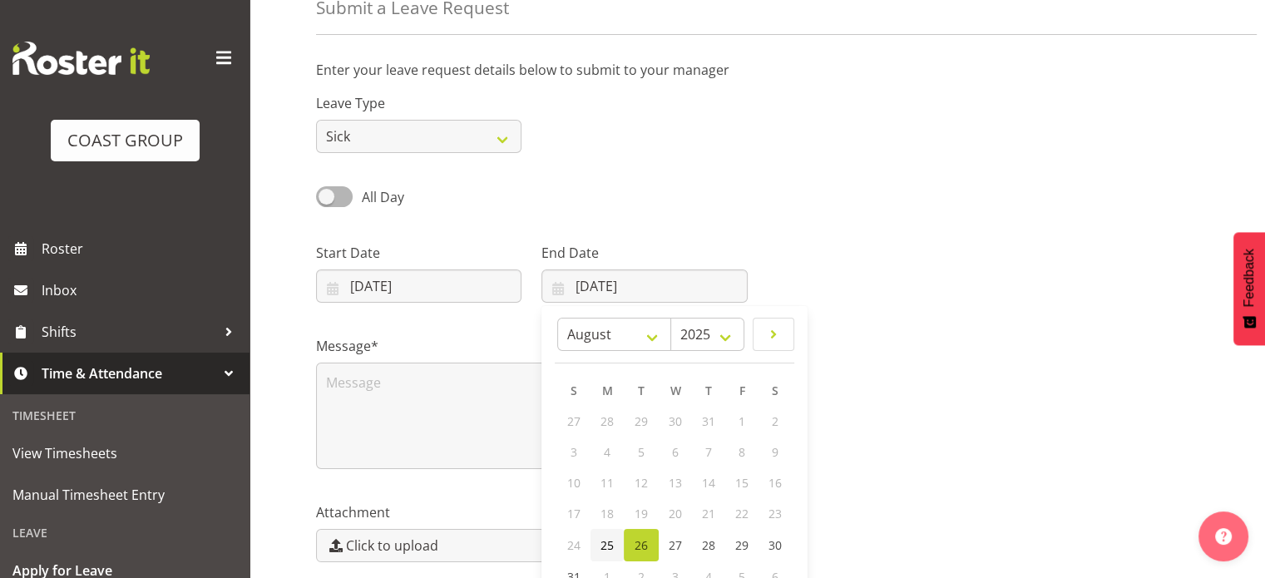
click at [614, 545] on link "25" at bounding box center [606, 545] width 33 height 32
type input "25/08/2025"
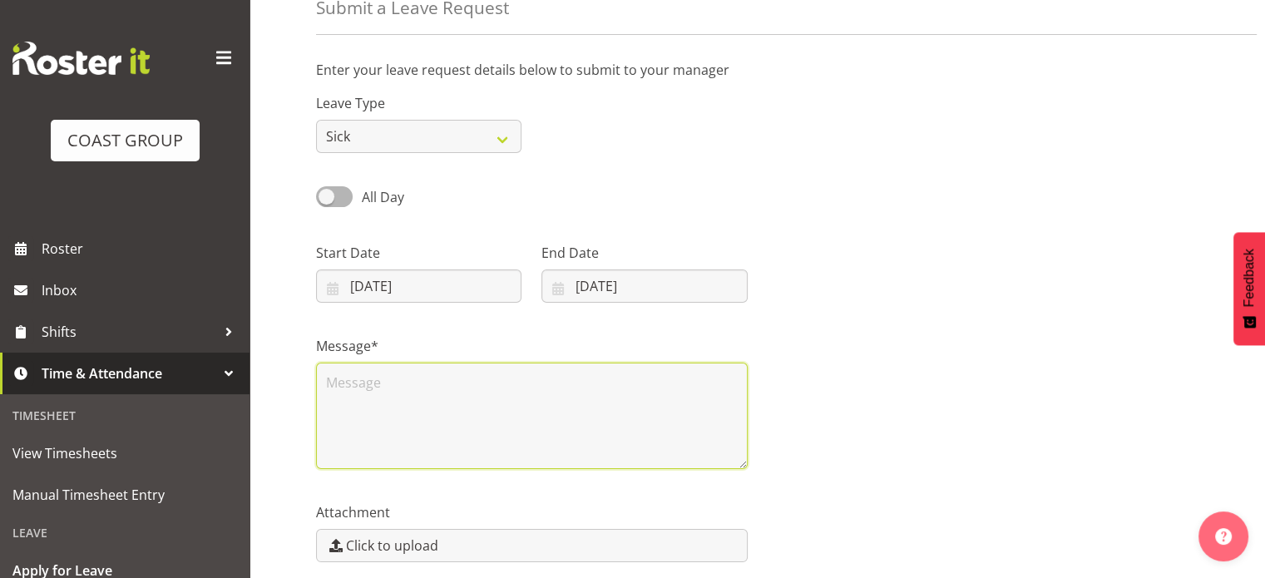
click at [345, 382] on textarea at bounding box center [532, 415] width 432 height 106
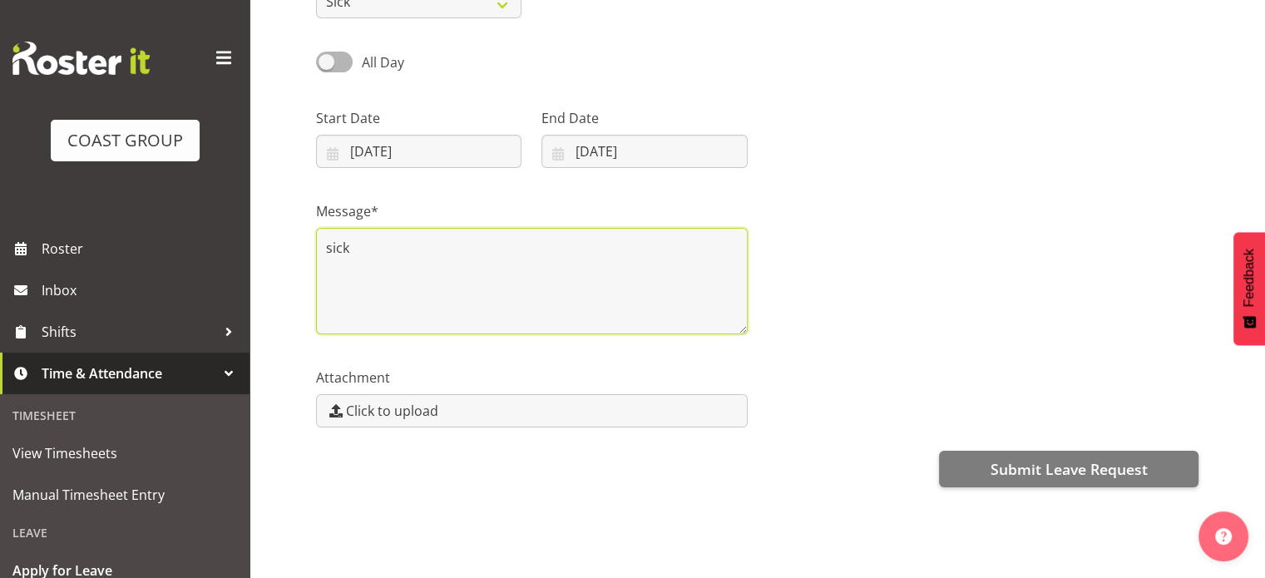
scroll to position [235, 0]
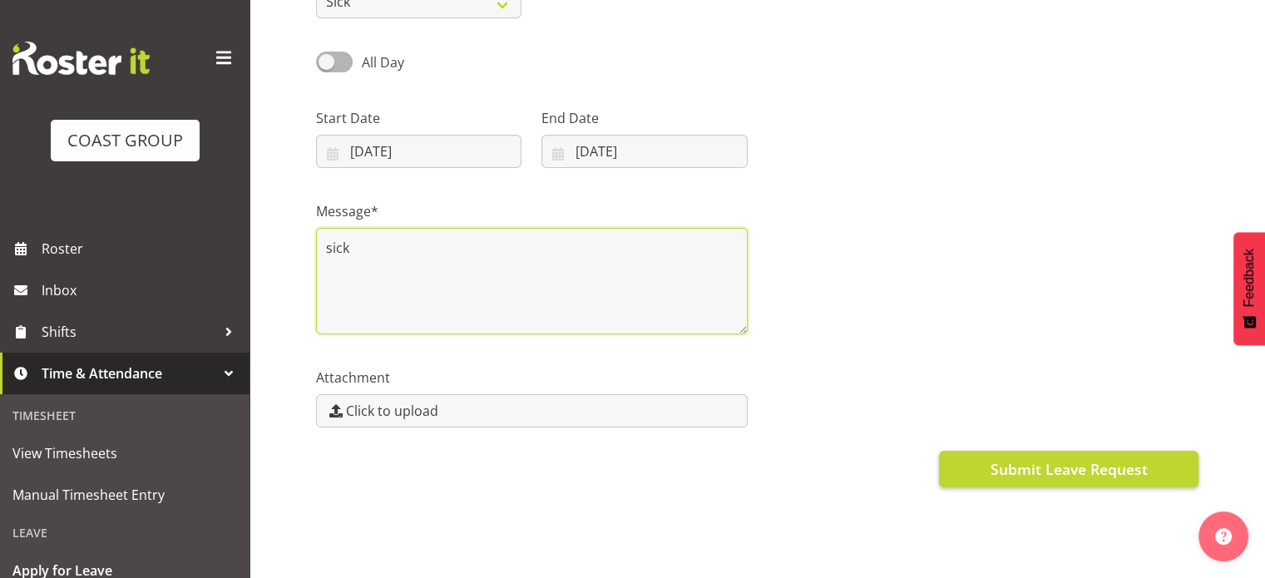
type textarea "sick"
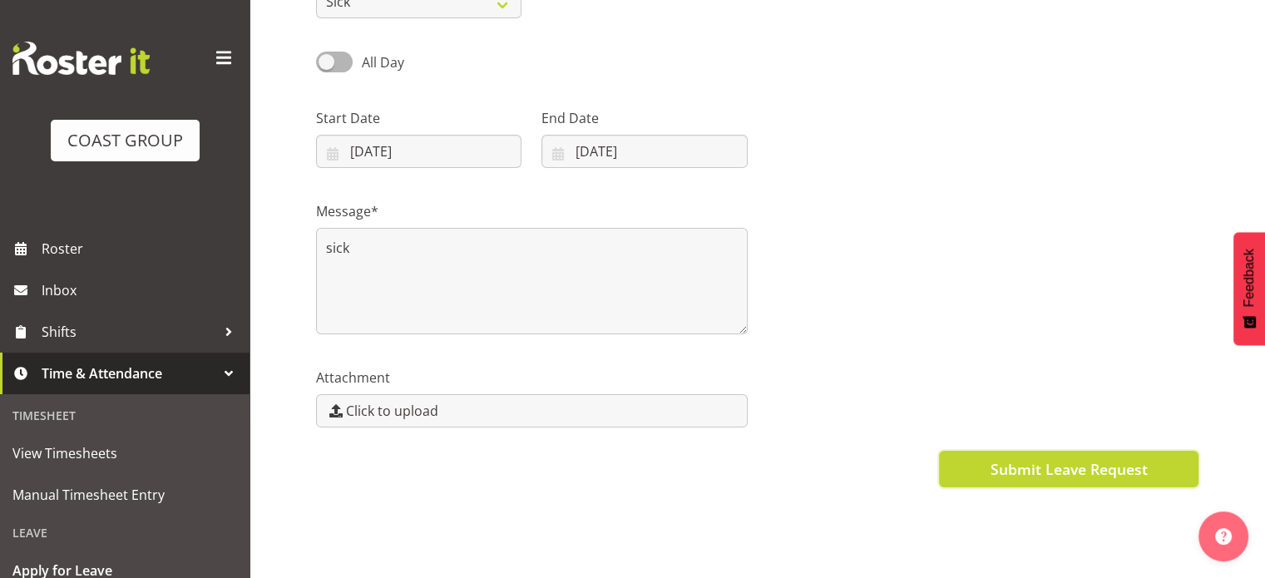
click at [1100, 458] on span "Submit Leave Request" at bounding box center [1067, 469] width 157 height 22
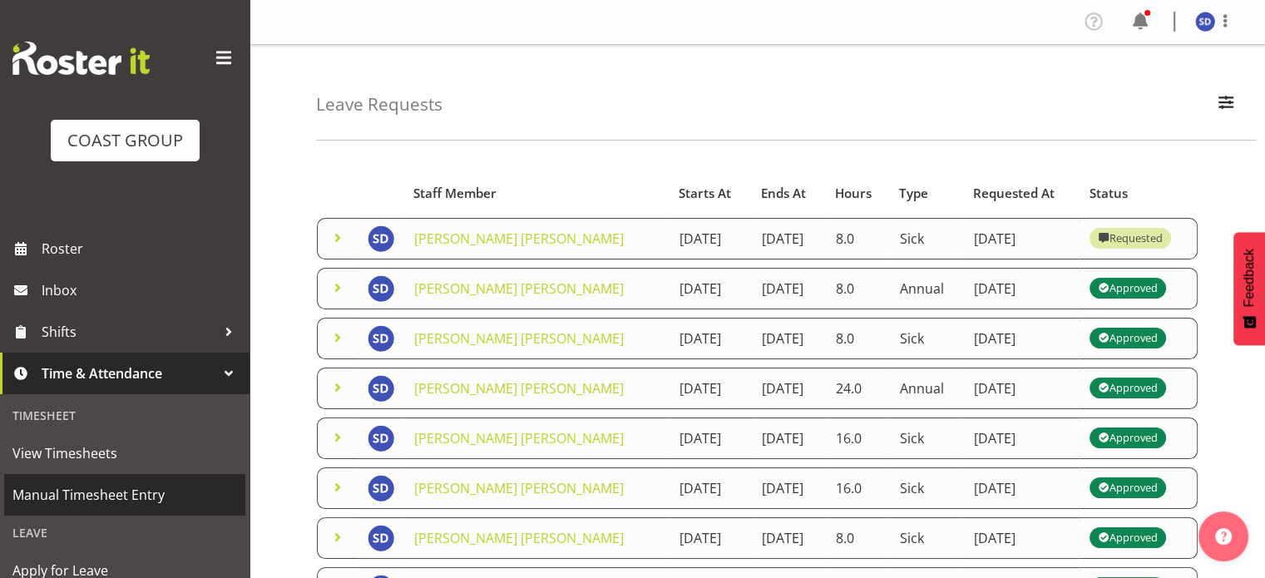
click at [88, 496] on span "Manual Timesheet Entry" at bounding box center [124, 494] width 224 height 25
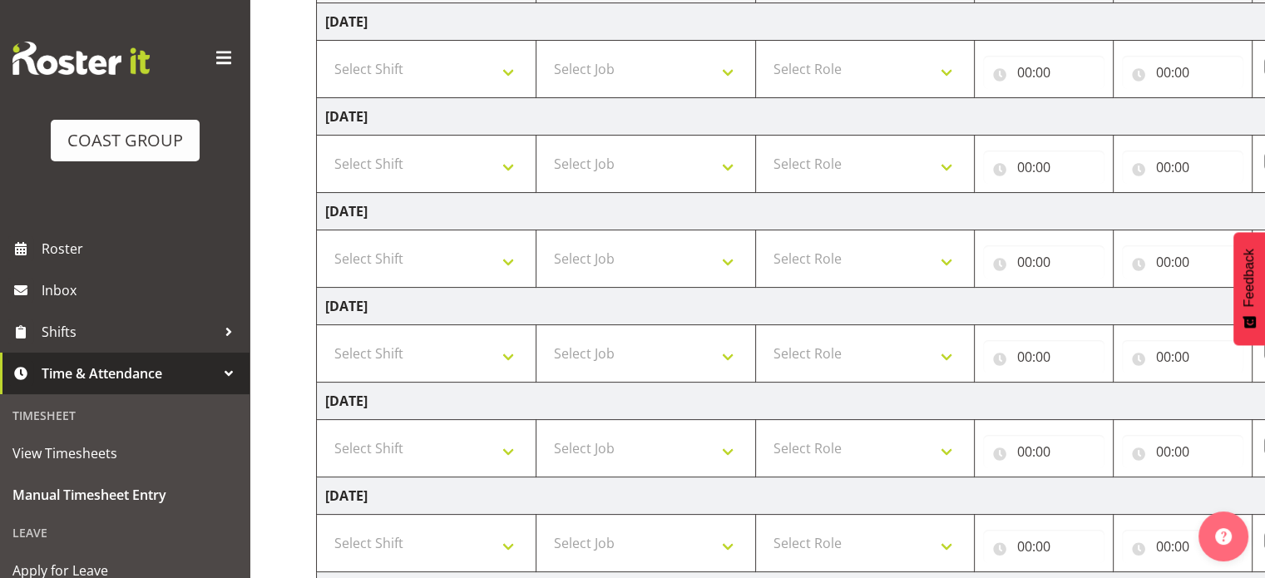
scroll to position [249, 0]
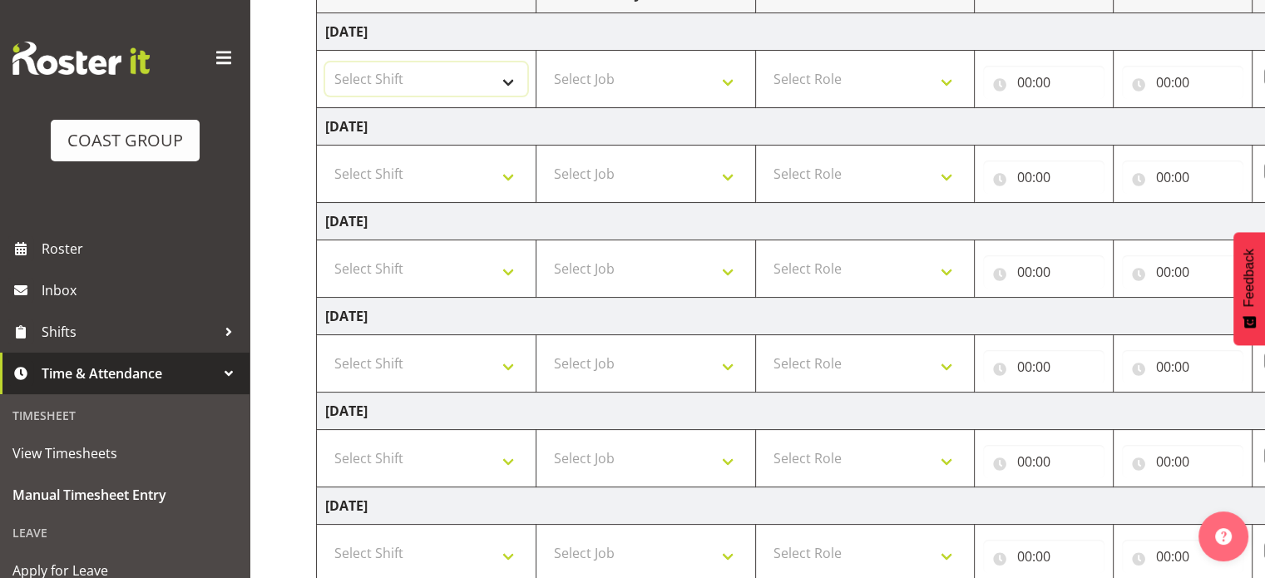
click at [504, 81] on select "Select Shift CHC SIGN ADMIN (LEAVE ALONE, DONT MAKE INACTIVE) DW CHC ARK WORK D…" at bounding box center [426, 78] width 202 height 33
select select "62216"
click at [325, 62] on select "Select Shift CHC SIGN ADMIN (LEAVE ALONE, DONT MAKE INACTIVE) DW CHC ARK WORK D…" at bounding box center [426, 78] width 202 height 33
click at [725, 79] on select "Select Job 1 Carlton Events 1 Carlton Hamilton 1 Carlton Wellington 1 EHS WAREH…" at bounding box center [646, 78] width 202 height 33
select select "9476"
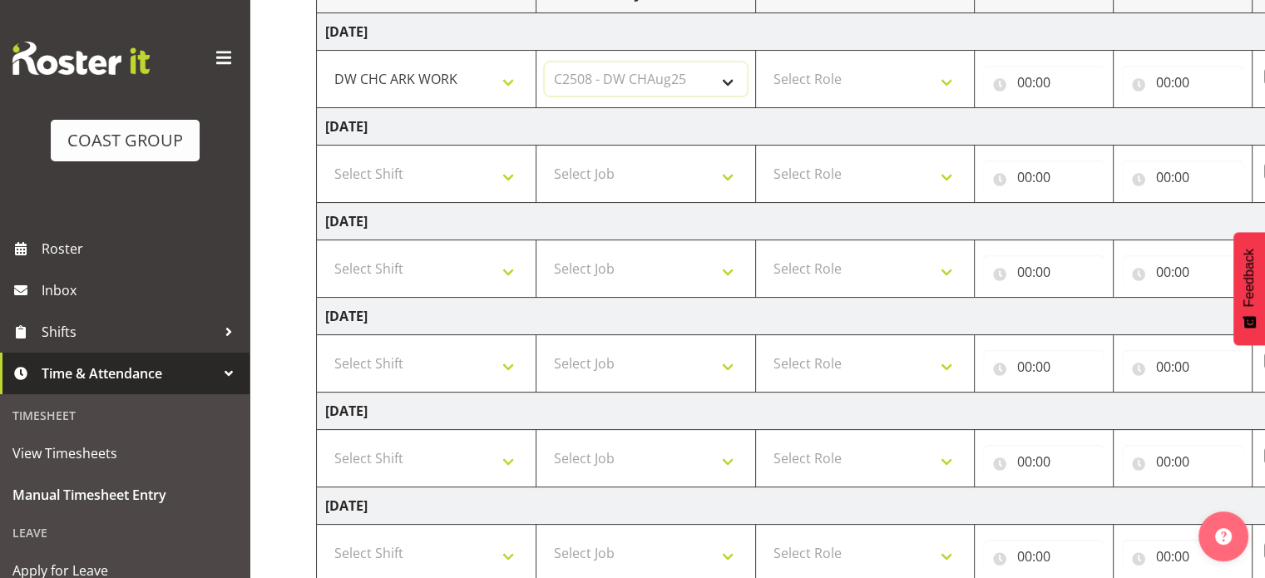
click at [545, 62] on select "Select Job 1 Carlton Events 1 Carlton Hamilton 1 Carlton Wellington 1 EHS WAREH…" at bounding box center [646, 78] width 202 height 33
click at [948, 85] on select "Select Role SIGNWRITER" at bounding box center [865, 78] width 202 height 33
select select "217"
click at [764, 62] on select "Select Role SIGNWRITER" at bounding box center [865, 78] width 202 height 33
click at [1023, 79] on input "00:00" at bounding box center [1043, 82] width 121 height 33
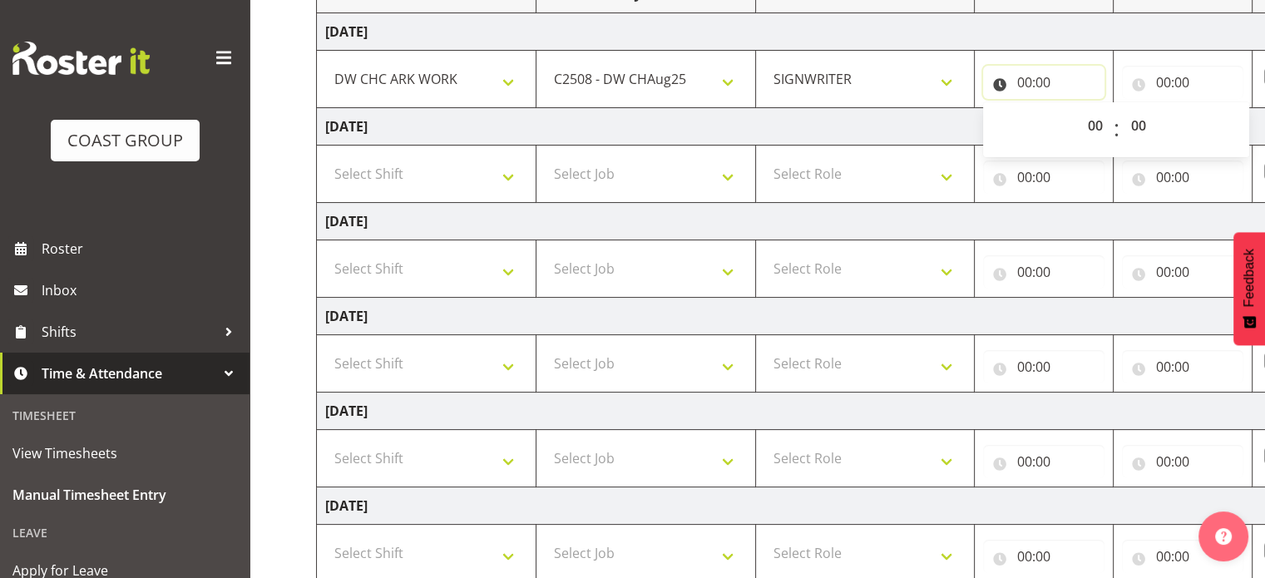
click at [1023, 79] on input "00:00" at bounding box center [1043, 82] width 121 height 33
click at [1022, 81] on input "00:00" at bounding box center [1043, 82] width 121 height 33
click at [1095, 123] on select "00 01 02 03 04 05 06 07 08 09 10 11 12 13 14 15 16 17 18 19 20 21 22 23" at bounding box center [1096, 125] width 37 height 33
select select "8"
click at [1078, 109] on select "00 01 02 03 04 05 06 07 08 09 10 11 12 13 14 15 16 17 18 19 20 21 22 23" at bounding box center [1096, 125] width 37 height 33
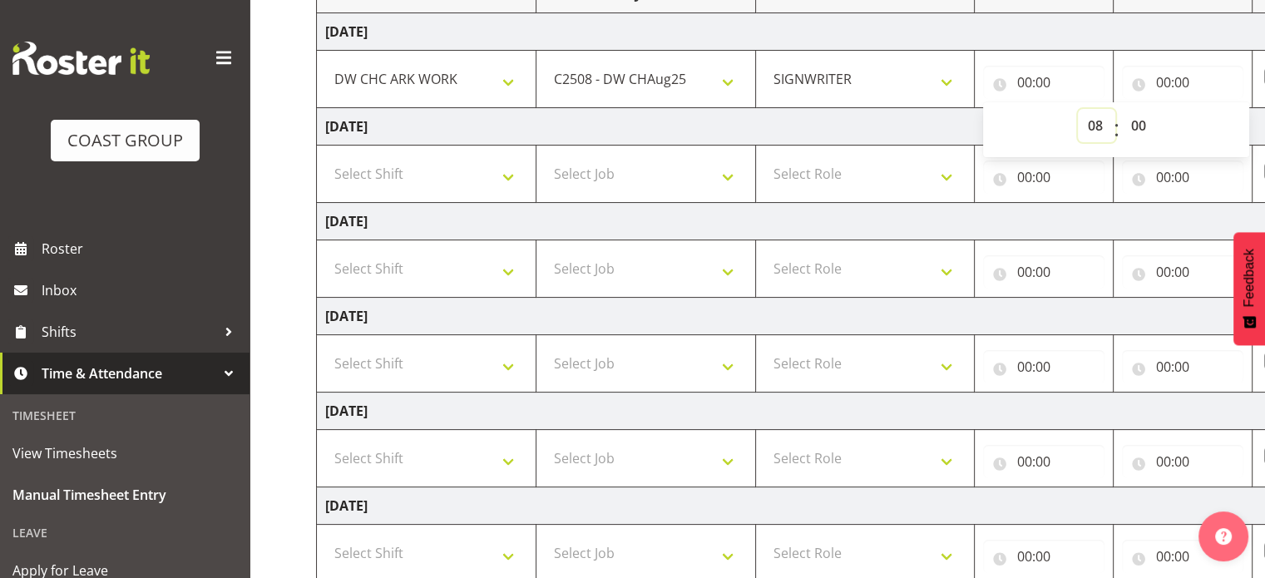
type input "08:00"
click at [1159, 76] on input "00:00" at bounding box center [1182, 82] width 121 height 33
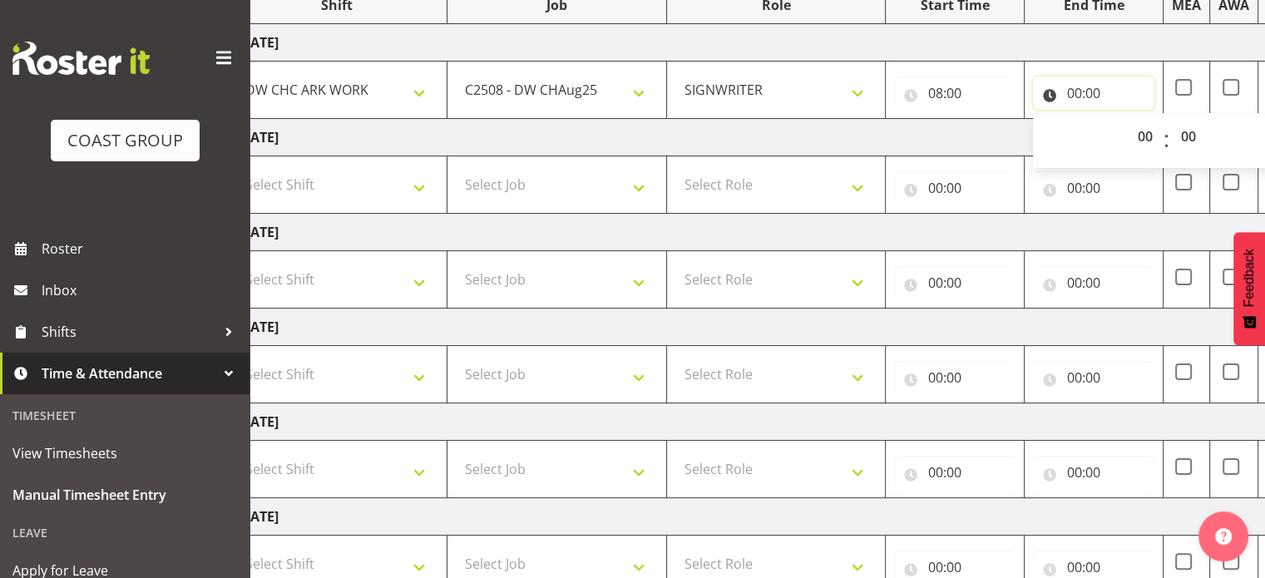
scroll to position [235, 0]
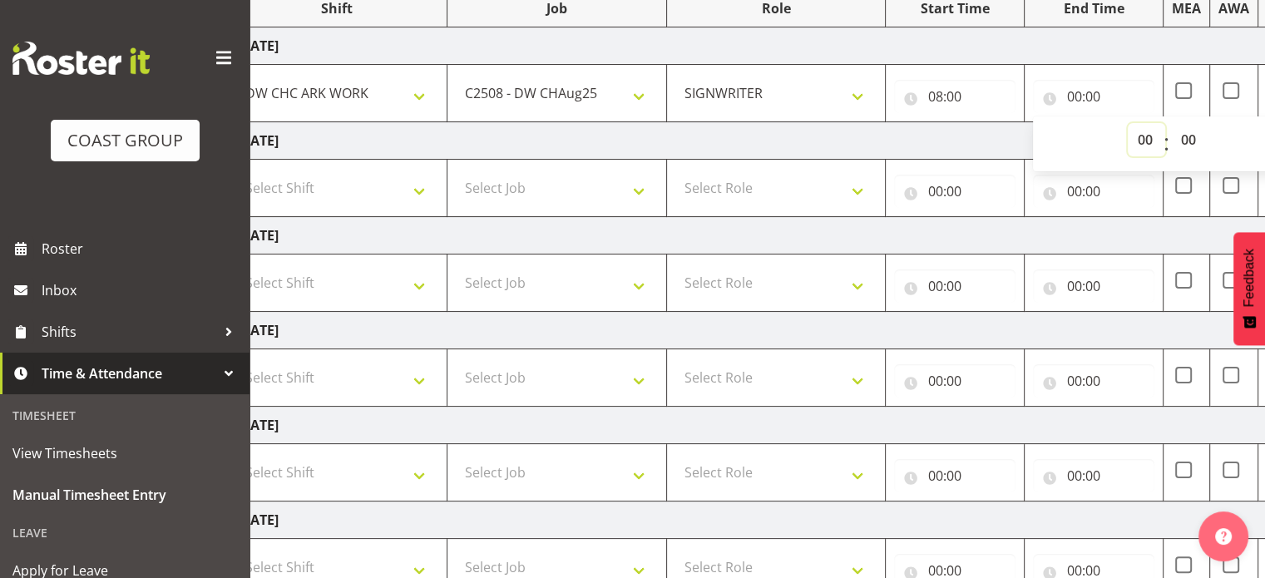
click at [1146, 137] on select "00 01 02 03 04 05 06 07 08 09 10 11 12 13 14 15 16 17 18 19 20 21 22 23" at bounding box center [1145, 139] width 37 height 33
select select "16"
click at [1127, 123] on select "00 01 02 03 04 05 06 07 08 09 10 11 12 13 14 15 16 17 18 19 20 21 22 23" at bounding box center [1145, 139] width 37 height 33
type input "16:00"
click at [1188, 137] on select "00 01 02 03 04 05 06 07 08 09 10 11 12 13 14 15 16 17 18 19 20 21 22 23 24 25 2…" at bounding box center [1189, 139] width 37 height 33
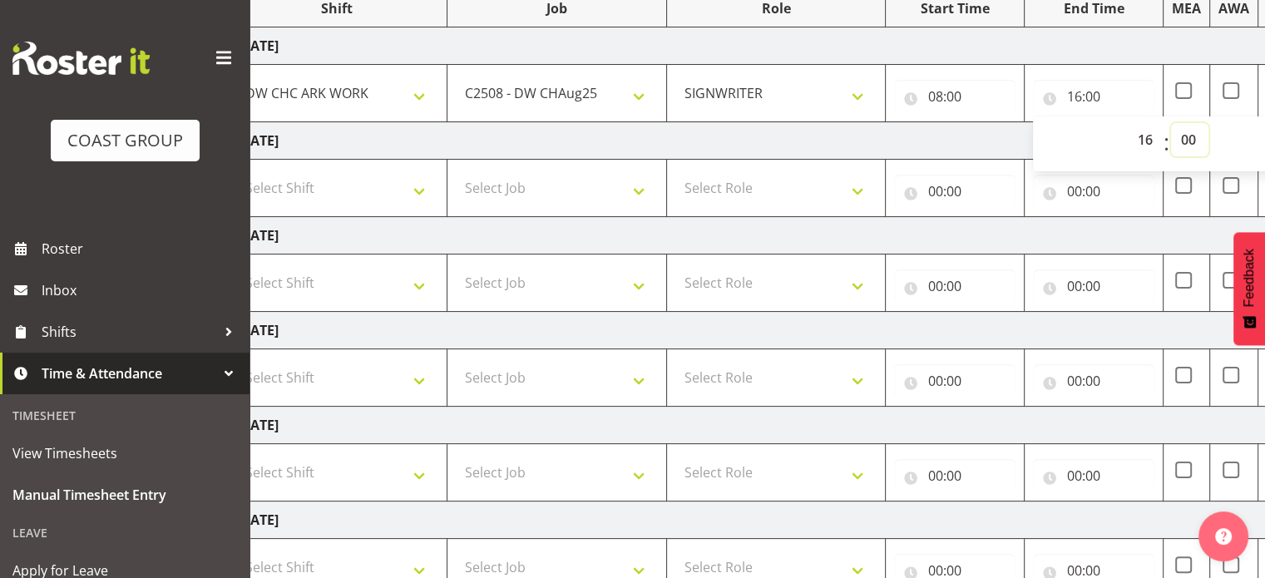
select select "30"
click at [1171, 123] on select "00 01 02 03 04 05 06 07 08 09 10 11 12 13 14 15 16 17 18 19 20 21 22 23 24 25 2…" at bounding box center [1189, 139] width 37 height 33
type input "16:30"
click at [417, 192] on select "Select Shift CHC SIGN ADMIN (LEAVE ALONE, DONT MAKE INACTIVE) DW CHC ARK WORK D…" at bounding box center [337, 187] width 202 height 33
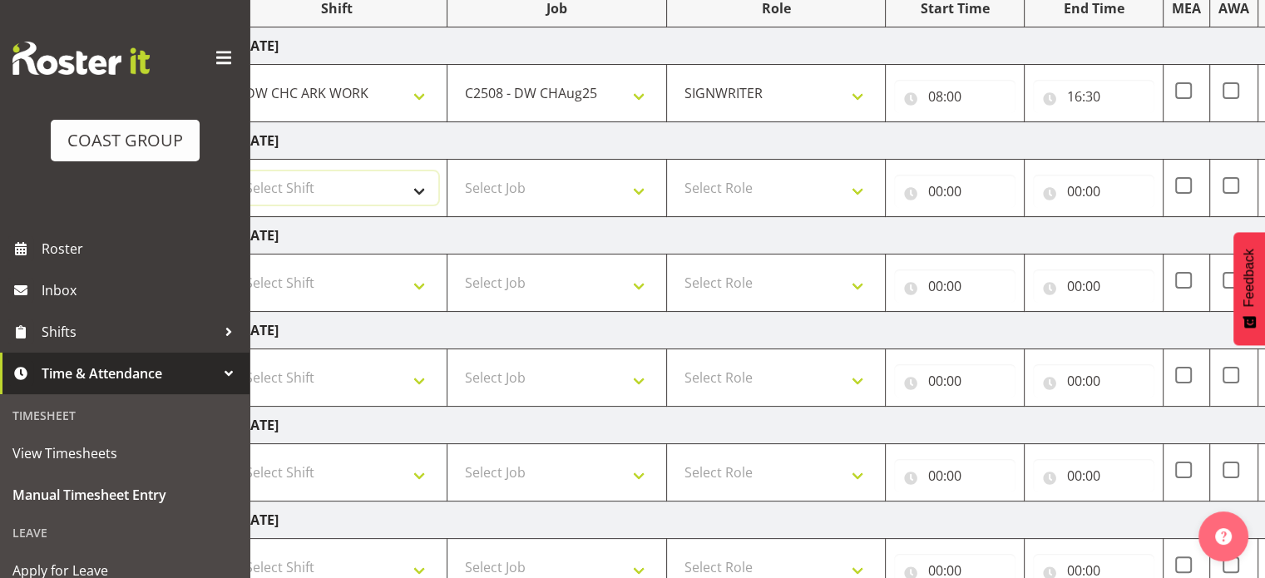
select select "62216"
click at [236, 171] on select "Select Shift CHC SIGN ADMIN (LEAVE ALONE, DONT MAKE INACTIVE) DW CHC ARK WORK D…" at bounding box center [337, 187] width 202 height 33
click at [636, 189] on select "Select Job 1 Carlton Events 1 Carlton Hamilton 1 Carlton Wellington 1 EHS WAREH…" at bounding box center [557, 187] width 202 height 33
select select "9476"
click at [858, 190] on select "Select Role SIGNWRITER" at bounding box center [776, 187] width 202 height 33
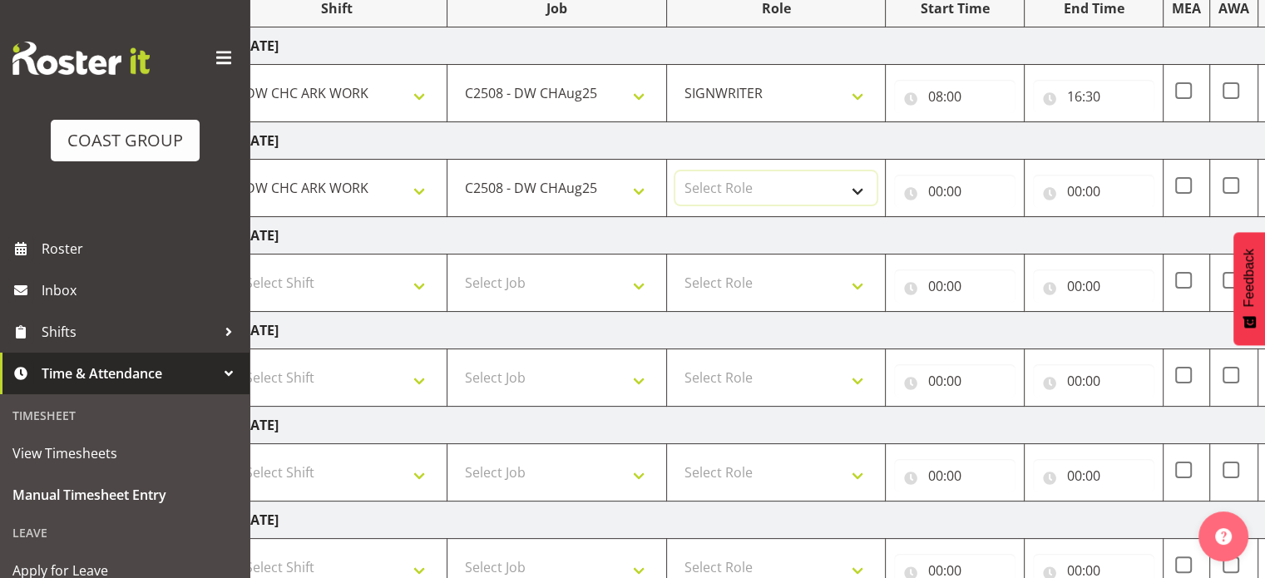
select select "217"
click at [675, 171] on select "Select Role SIGNWRITER" at bounding box center [776, 187] width 202 height 33
click at [935, 188] on input "00:00" at bounding box center [954, 191] width 121 height 33
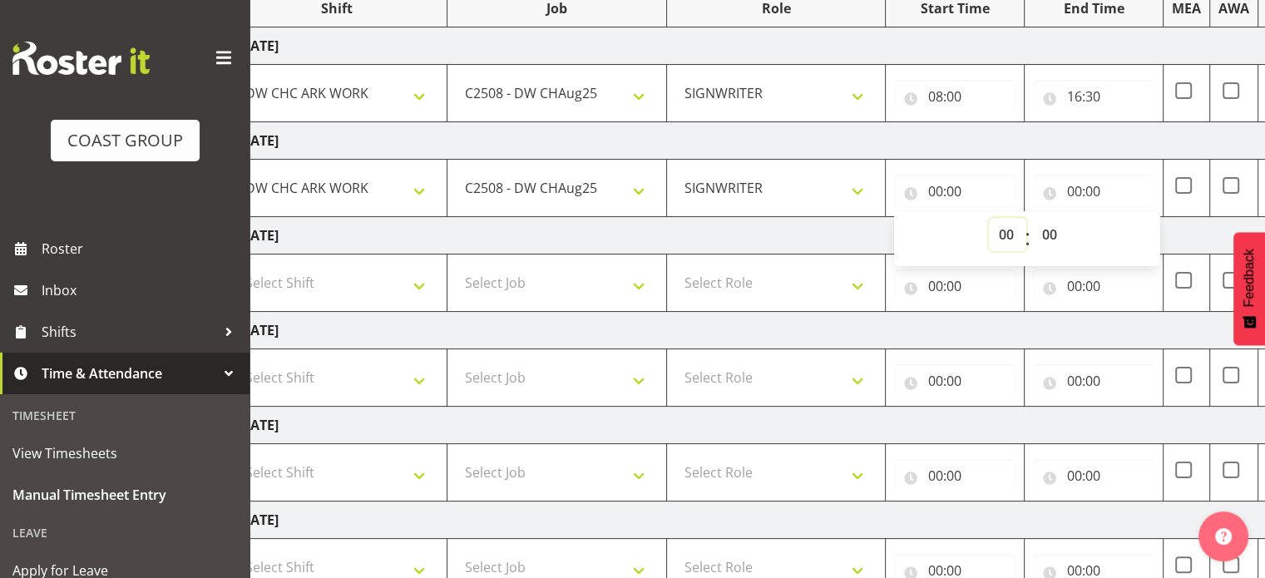
click at [1004, 230] on select "00 01 02 03 04 05 06 07 08 09 10 11 12 13 14 15 16 17 18 19 20 21 22 23" at bounding box center [1007, 234] width 37 height 33
select select "8"
click at [989, 218] on select "00 01 02 03 04 05 06 07 08 09 10 11 12 13 14 15 16 17 18 19 20 21 22 23" at bounding box center [1007, 234] width 37 height 33
type input "08:00"
click at [1077, 190] on input "00:00" at bounding box center [1093, 191] width 121 height 33
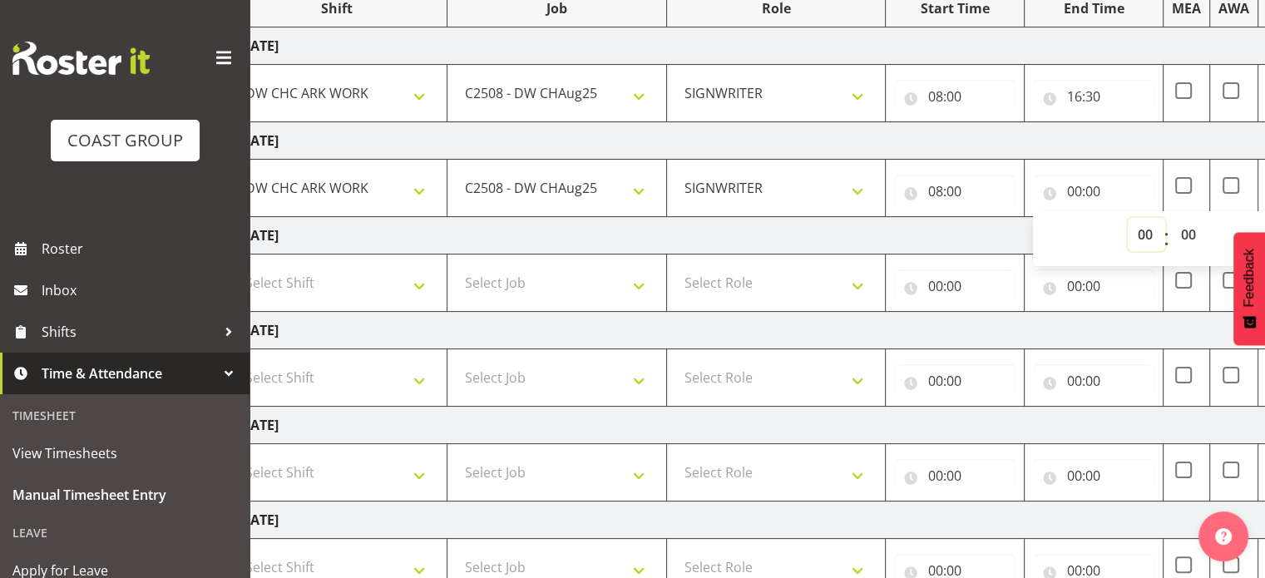
click at [1141, 232] on select "00 01 02 03 04 05 06 07 08 09 10 11 12 13 14 15 16 17 18 19 20 21 22 23" at bounding box center [1145, 234] width 37 height 33
select select "17"
click at [1127, 218] on select "00 01 02 03 04 05 06 07 08 09 10 11 12 13 14 15 16 17 18 19 20 21 22 23" at bounding box center [1145, 234] width 37 height 33
type input "17:00"
click at [421, 282] on select "Select Shift CHC SIGN ADMIN (LEAVE ALONE, DONT MAKE INACTIVE) DW CHC ARK WORK D…" at bounding box center [337, 282] width 202 height 33
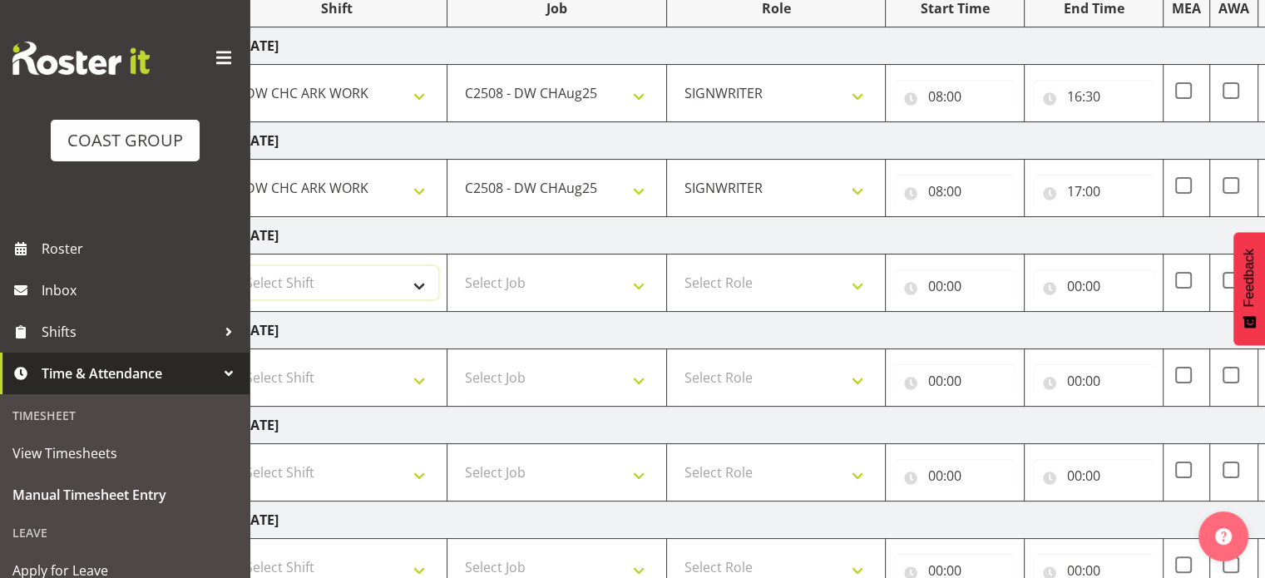
select select "62216"
click at [236, 266] on select "Select Shift CHC SIGN ADMIN (LEAVE ALONE, DONT MAKE INACTIVE) DW CHC ARK WORK D…" at bounding box center [337, 282] width 202 height 33
click at [641, 286] on select "Select Job 1 Carlton Events 1 Carlton Hamilton 1 Carlton Wellington 1 EHS WAREH…" at bounding box center [557, 282] width 202 height 33
select select "9476"
click at [456, 266] on select "Select Job 1 Carlton Events 1 Carlton Hamilton 1 Carlton Wellington 1 EHS WAREH…" at bounding box center [557, 282] width 202 height 33
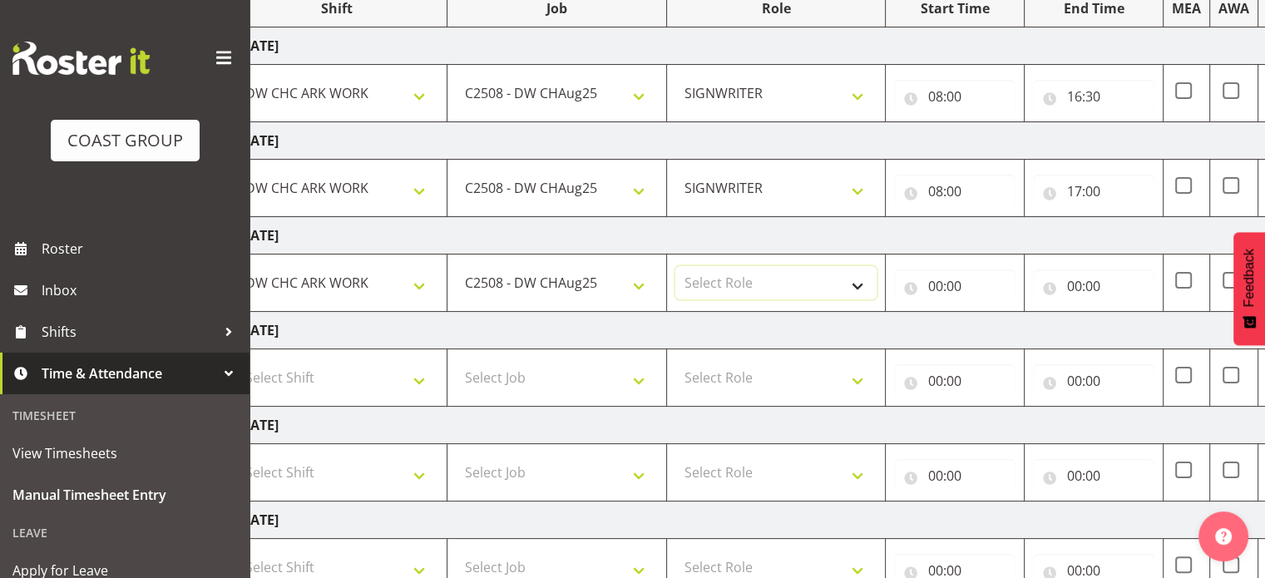
click at [858, 283] on select "Select Role SIGNWRITER" at bounding box center [776, 282] width 202 height 33
select select "217"
click at [675, 266] on select "Select Role SIGNWRITER" at bounding box center [776, 282] width 202 height 33
click at [933, 288] on input "00:00" at bounding box center [954, 285] width 121 height 33
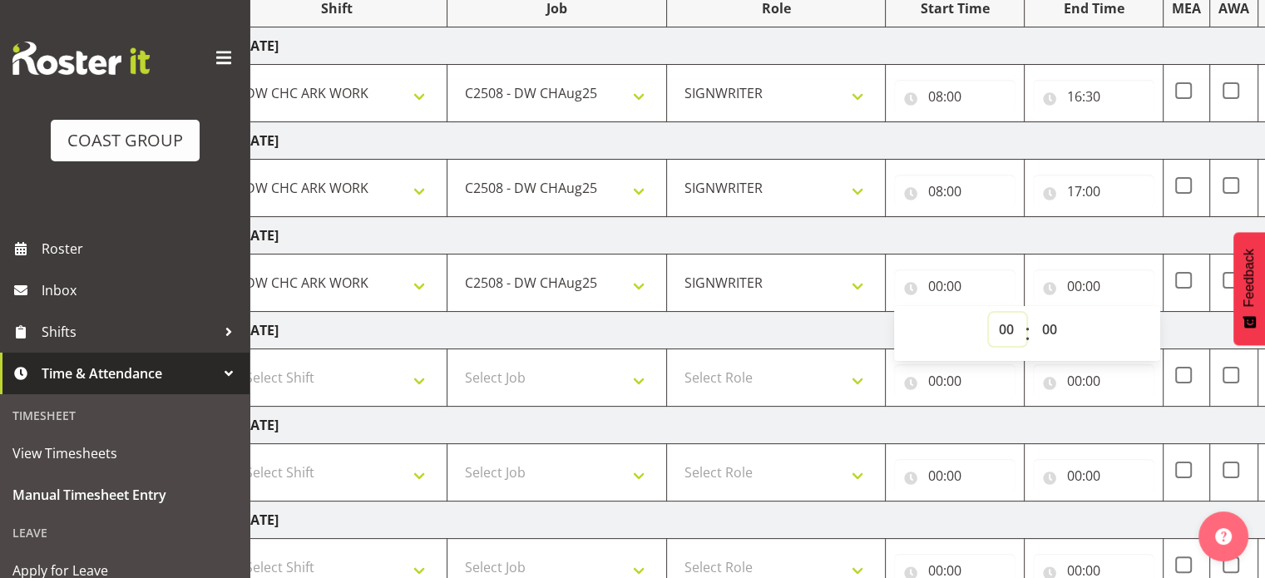
click at [1005, 329] on select "00 01 02 03 04 05 06 07 08 09 10 11 12 13 14 15 16 17 18 19 20 21 22 23" at bounding box center [1007, 329] width 37 height 33
select select "8"
click at [989, 313] on select "00 01 02 03 04 05 06 07 08 09 10 11 12 13 14 15 16 17 18 19 20 21 22 23" at bounding box center [1007, 329] width 37 height 33
type input "08:00"
click at [1071, 282] on input "00:00" at bounding box center [1093, 285] width 121 height 33
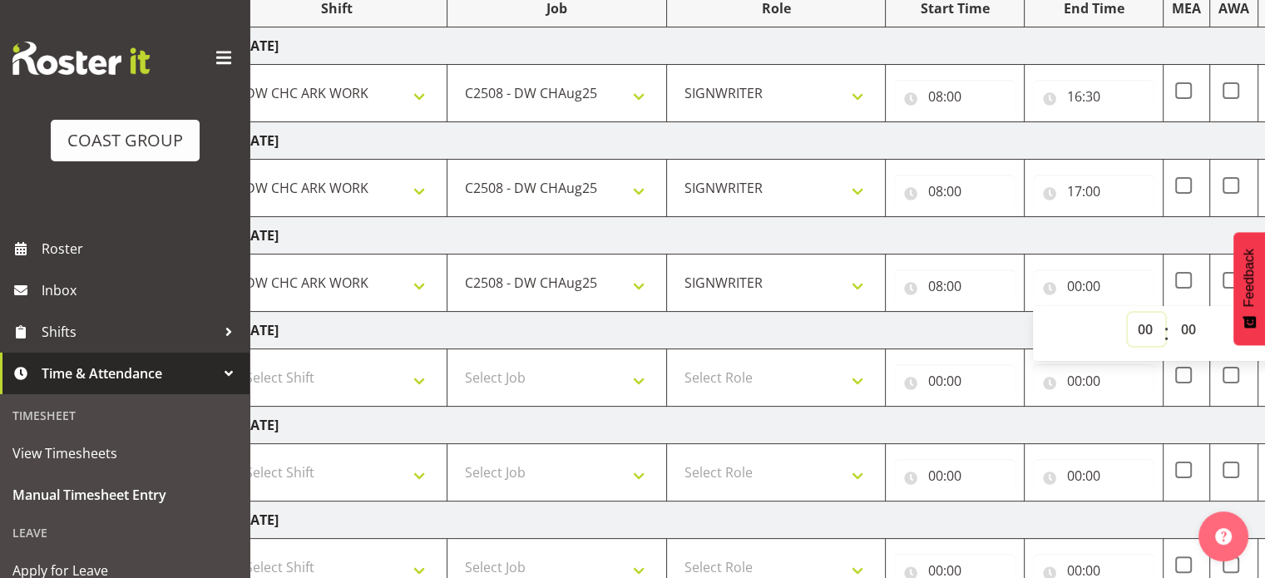
click at [1141, 328] on select "00 01 02 03 04 05 06 07 08 09 10 11 12 13 14 15 16 17 18 19 20 21 22 23" at bounding box center [1145, 329] width 37 height 33
select select "16"
click at [1127, 313] on select "00 01 02 03 04 05 06 07 08 09 10 11 12 13 14 15 16 17 18 19 20 21 22 23" at bounding box center [1145, 329] width 37 height 33
type input "16:00"
click at [1188, 326] on select "00 01 02 03 04 05 06 07 08 09 10 11 12 13 14 15 16 17 18 19 20 21 22 23 24 25 2…" at bounding box center [1189, 329] width 37 height 33
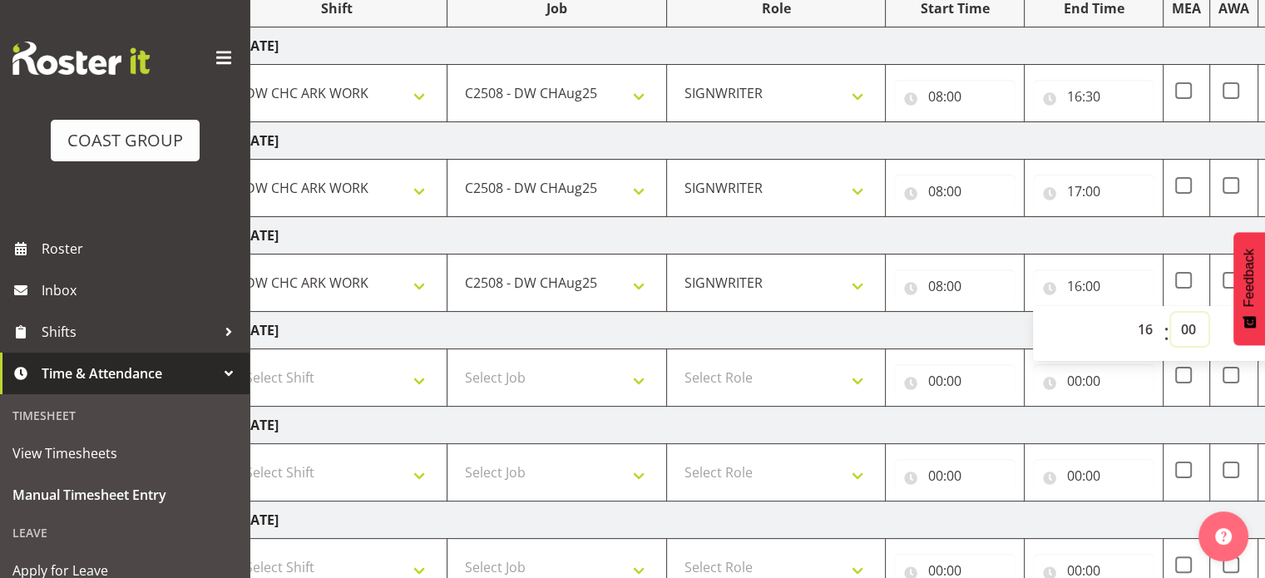
select select "30"
click at [1171, 313] on select "00 01 02 03 04 05 06 07 08 09 10 11 12 13 14 15 16 17 18 19 20 21 22 23 24 25 2…" at bounding box center [1189, 329] width 37 height 33
type input "16:30"
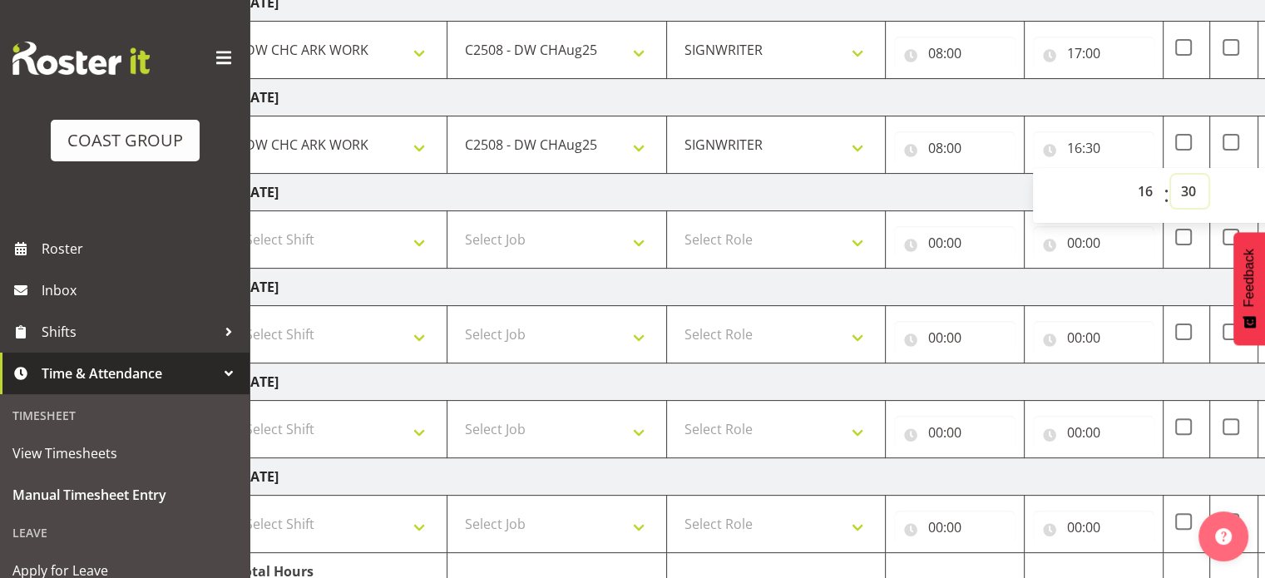
scroll to position [375, 0]
click at [421, 520] on select "Select Shift CHC SIGN ADMIN (LEAVE ALONE, DONT MAKE INACTIVE) DW CHC ARK WORK D…" at bounding box center [337, 521] width 202 height 33
select select "62216"
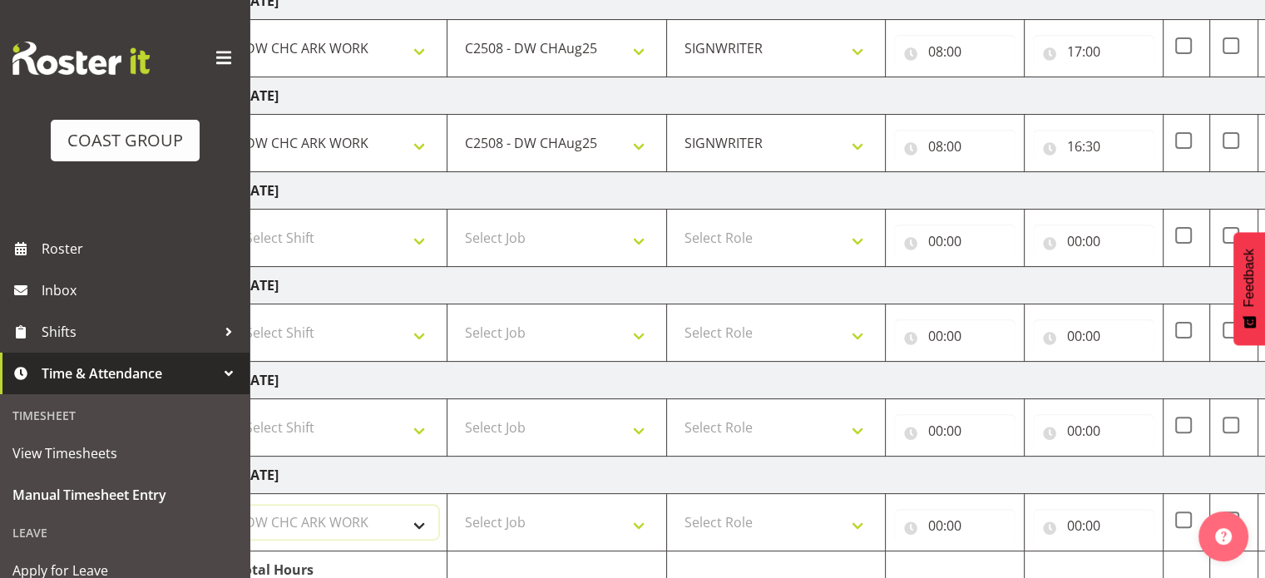
click at [236, 505] on select "Select Shift CHC SIGN ADMIN (LEAVE ALONE, DONT MAKE INACTIVE) DW CHC ARK WORK D…" at bounding box center [337, 521] width 202 height 33
click at [635, 518] on select "Select Job 1 Carlton Events 1 Carlton Hamilton 1 Carlton Wellington 1 EHS WAREH…" at bounding box center [557, 521] width 202 height 33
click at [456, 505] on select "Select Job 1 Carlton Events 1 Carlton Hamilton 1 Carlton Wellington 1 EHS WAREH…" at bounding box center [557, 521] width 202 height 33
click at [629, 520] on select "1 Carlton Events 1 Carlton Hamilton 1 Carlton Wellington 1 EHS WAREHOUSE/OFFICE…" at bounding box center [557, 521] width 202 height 33
select select "9476"
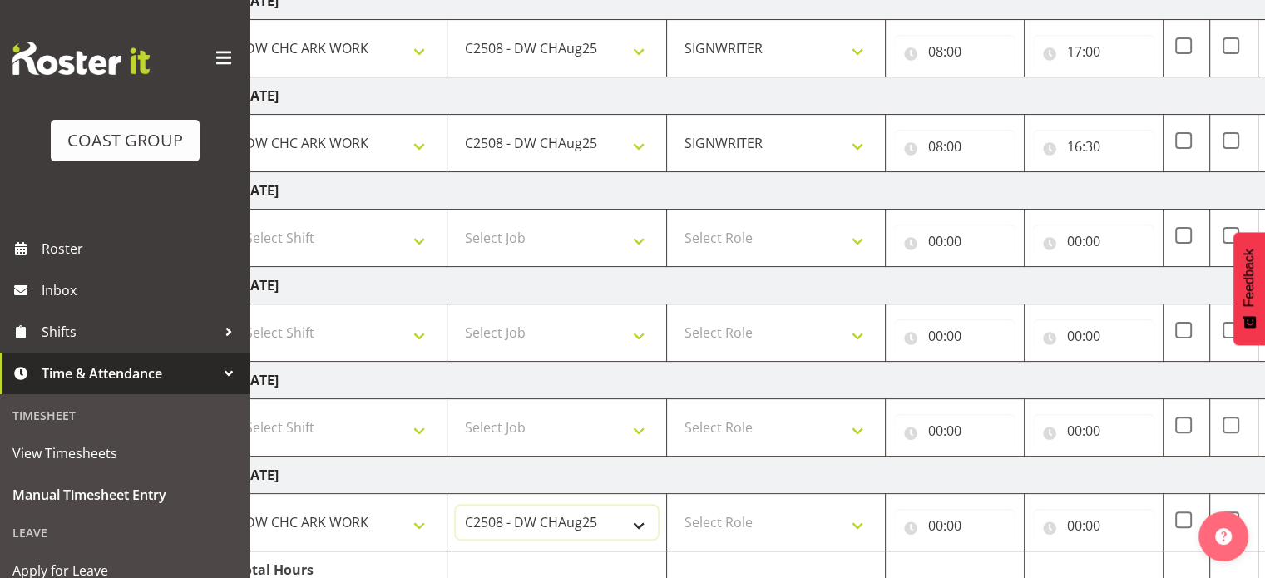
click at [456, 505] on select "1 Carlton Events 1 Carlton Hamilton 1 Carlton Wellington 1 EHS WAREHOUSE/OFFICE…" at bounding box center [557, 521] width 202 height 33
click at [855, 520] on select "Select Role SIGNWRITER" at bounding box center [776, 521] width 202 height 33
select select "217"
click at [675, 505] on select "Select Role SIGNWRITER" at bounding box center [776, 521] width 202 height 33
click at [937, 518] on input "00:00" at bounding box center [954, 525] width 121 height 33
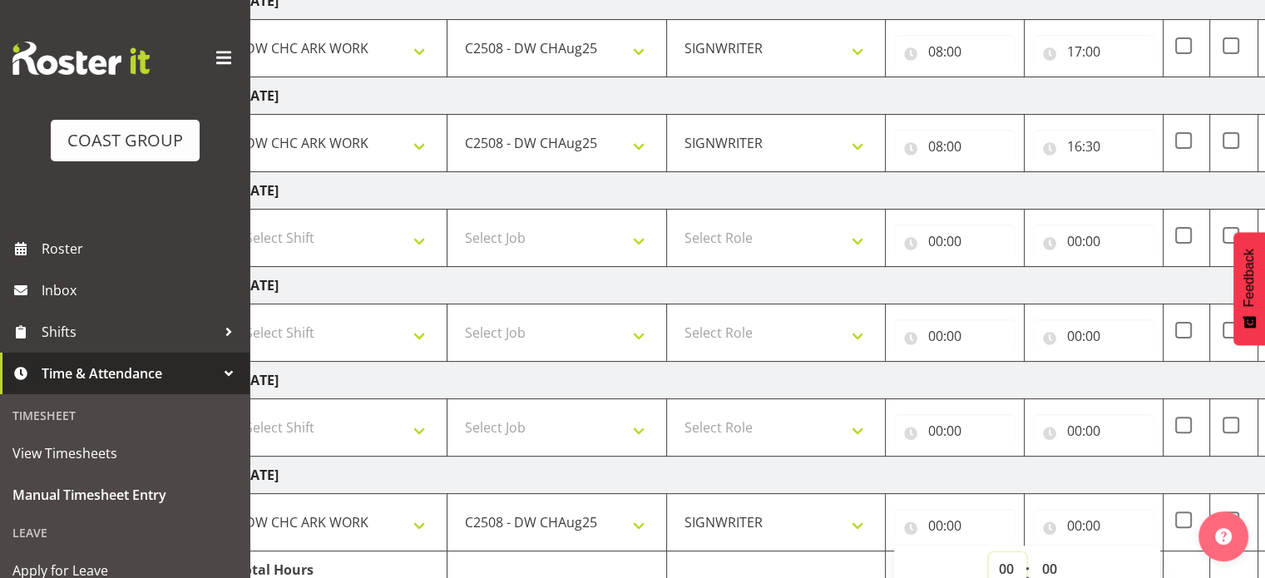
click at [1004, 563] on select "00 01 02 03 04 05 06 07 08 09 10 11 12 13 14 15 16 17 18 19 20 21 22 23" at bounding box center [1007, 568] width 37 height 33
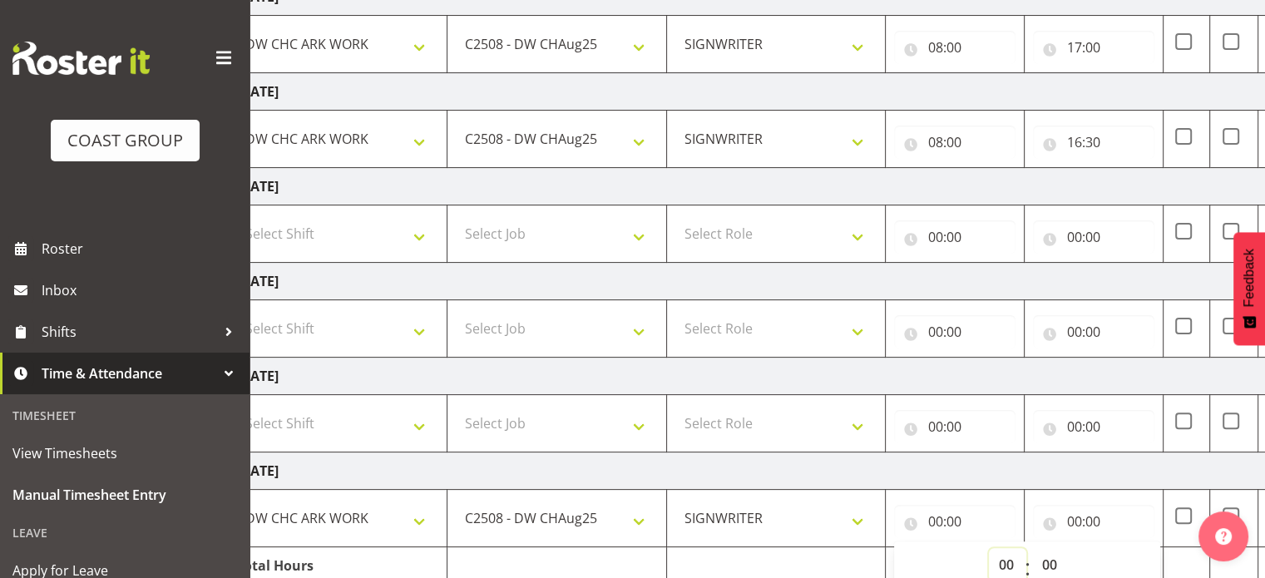
click at [1004, 563] on select "00 01 02 03 04 05 06 07 08 09 10 11 12 13 14 15 16 17 18 19 20 21 22 23" at bounding box center [1007, 564] width 37 height 33
select select "8"
click at [989, 548] on select "00 01 02 03 04 05 06 07 08 09 10 11 12 13 14 15 16 17 18 19 20 21 22 23" at bounding box center [1007, 564] width 37 height 33
type input "08:00"
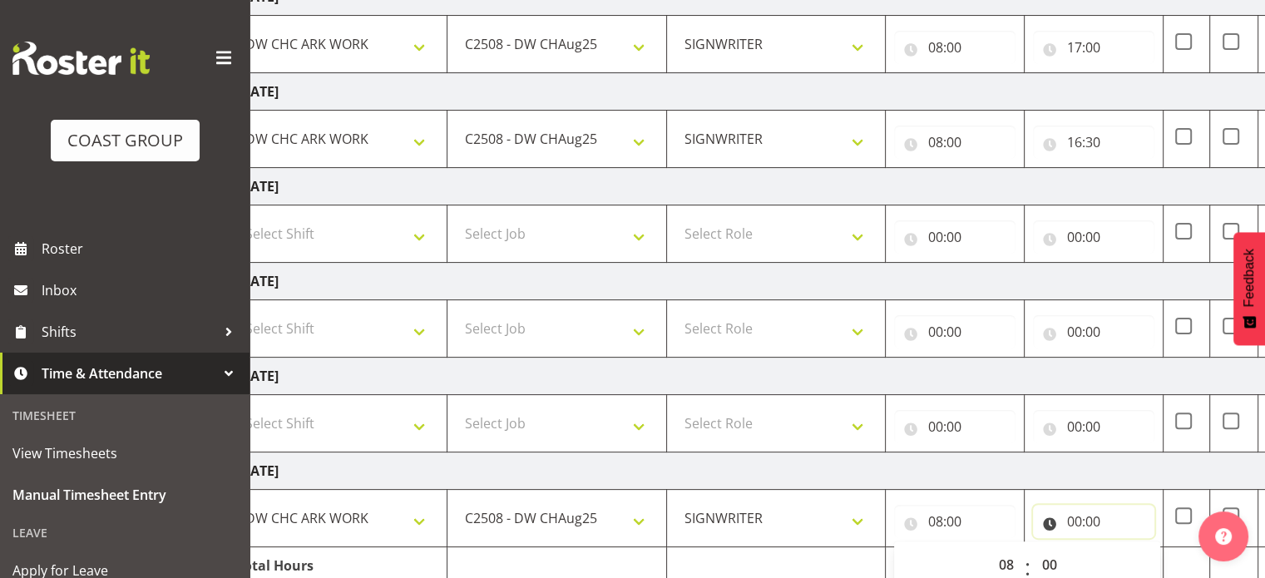
click at [1075, 519] on input "00:00" at bounding box center [1093, 521] width 121 height 33
click at [1152, 559] on select "00 01 02 03 04 05 06 07 08 09 10 11 12 13 14 15 16 17 18 19 20 21 22 23" at bounding box center [1145, 564] width 37 height 33
select select "16"
click at [1127, 548] on select "00 01 02 03 04 05 06 07 08 09 10 11 12 13 14 15 16 17 18 19 20 21 22 23" at bounding box center [1145, 564] width 37 height 33
type input "16:00"
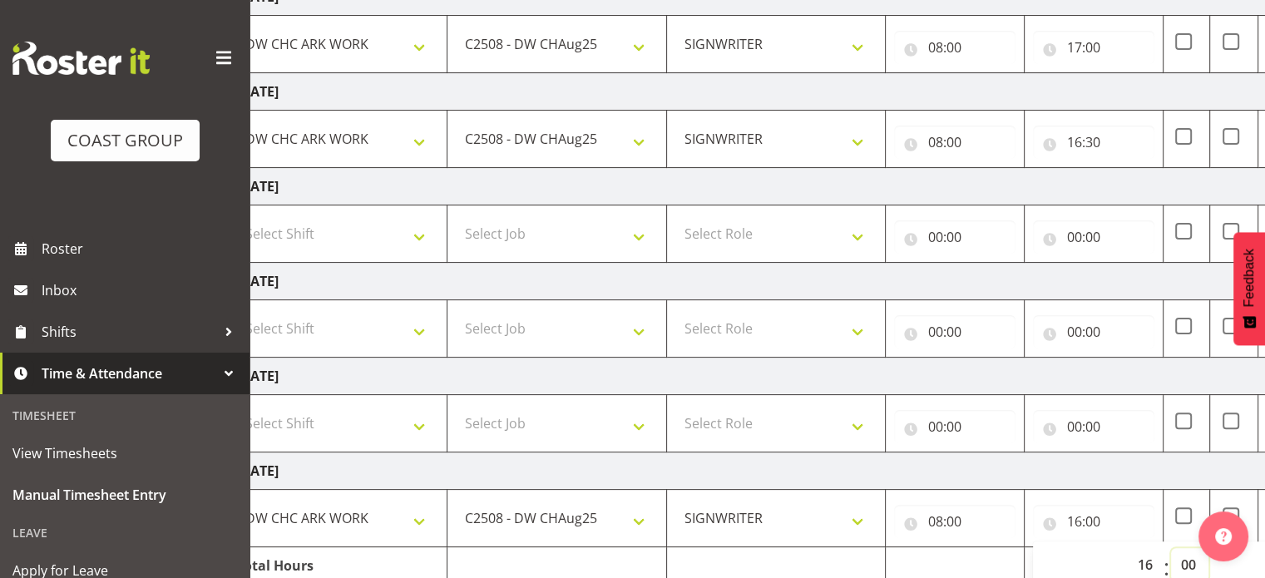
click at [1184, 561] on select "00 01 02 03 04 05 06 07 08 09 10 11 12 13 14 15 16 17 18 19 20 21 22 23 24 25 2…" at bounding box center [1189, 564] width 37 height 33
select select "30"
click at [1171, 548] on select "00 01 02 03 04 05 06 07 08 09 10 11 12 13 14 15 16 17 18 19 20 21 22 23 24 25 2…" at bounding box center [1189, 564] width 37 height 33
type input "16:30"
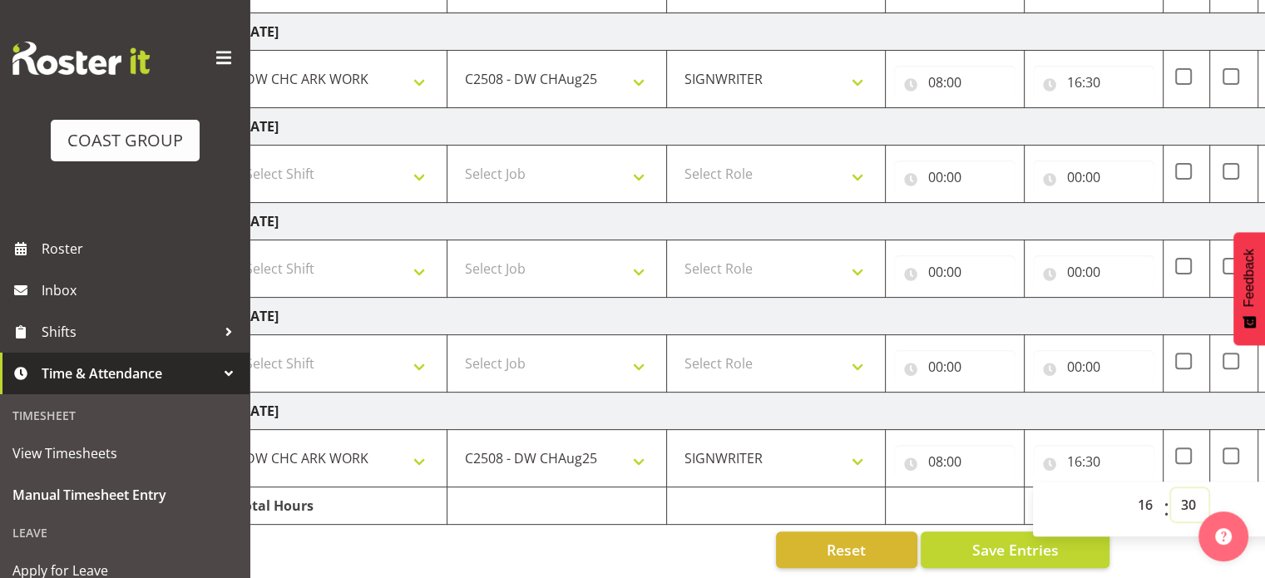
scroll to position [451, 0]
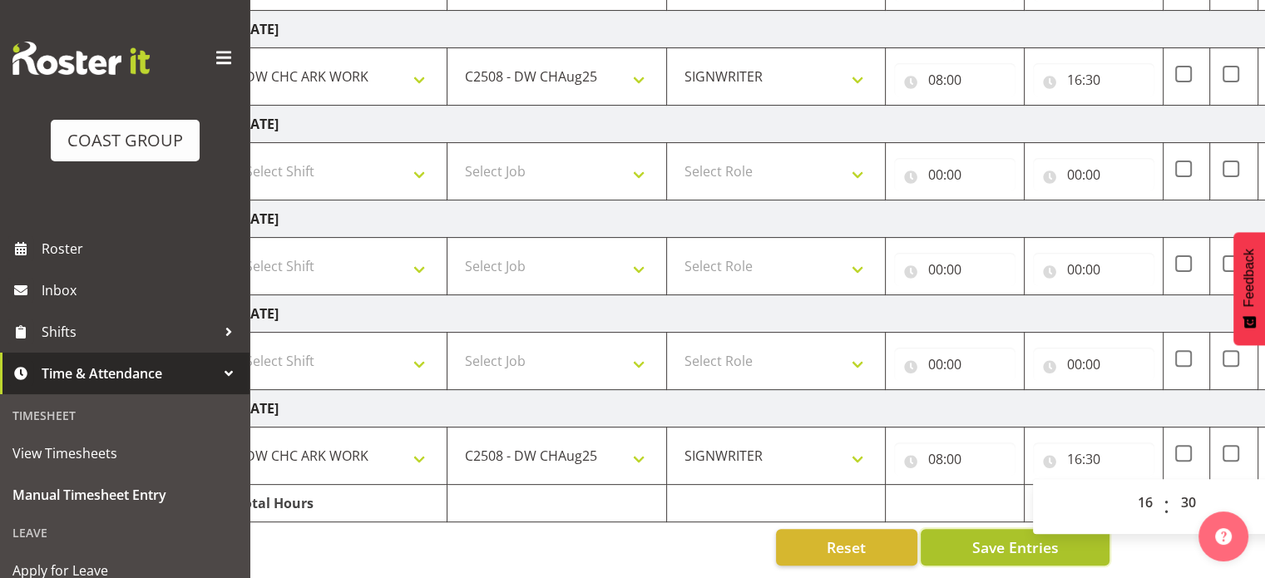
click at [989, 536] on span "Save Entries" at bounding box center [1014, 547] width 86 height 22
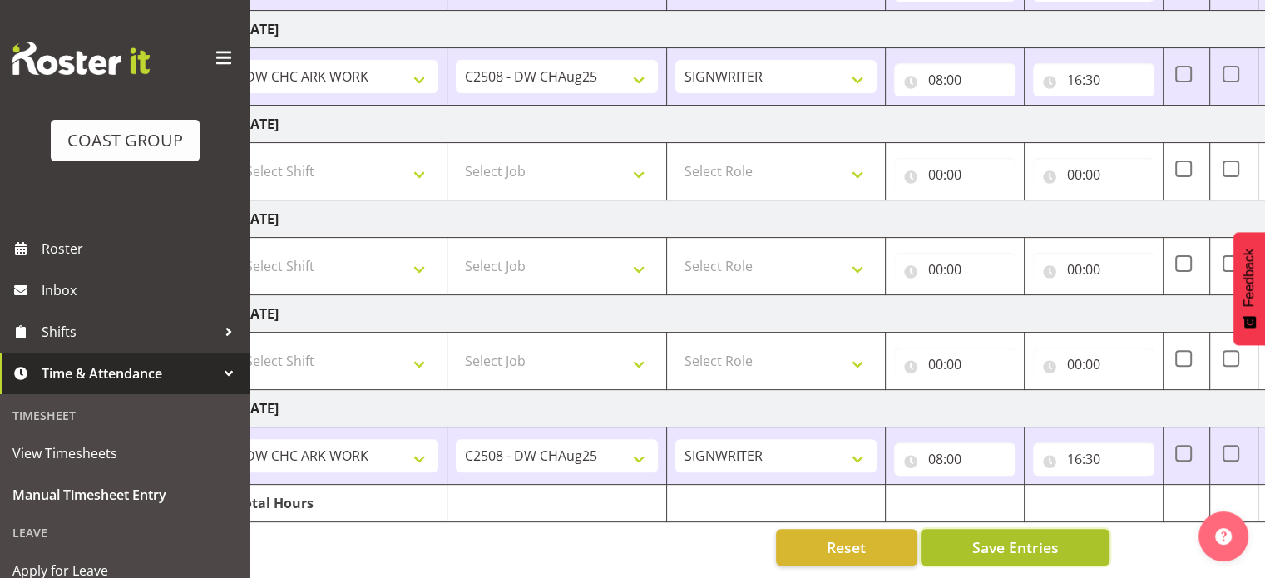
click at [989, 536] on span "Save Entries" at bounding box center [1014, 547] width 86 height 22
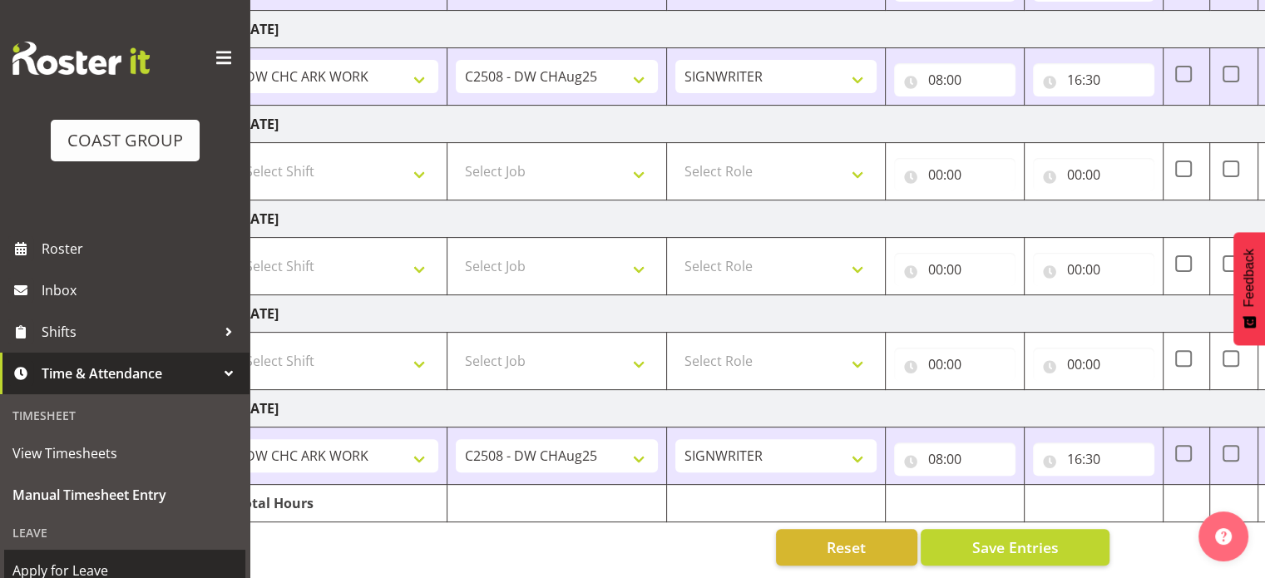
click at [53, 560] on span "Apply for Leave" at bounding box center [124, 570] width 224 height 25
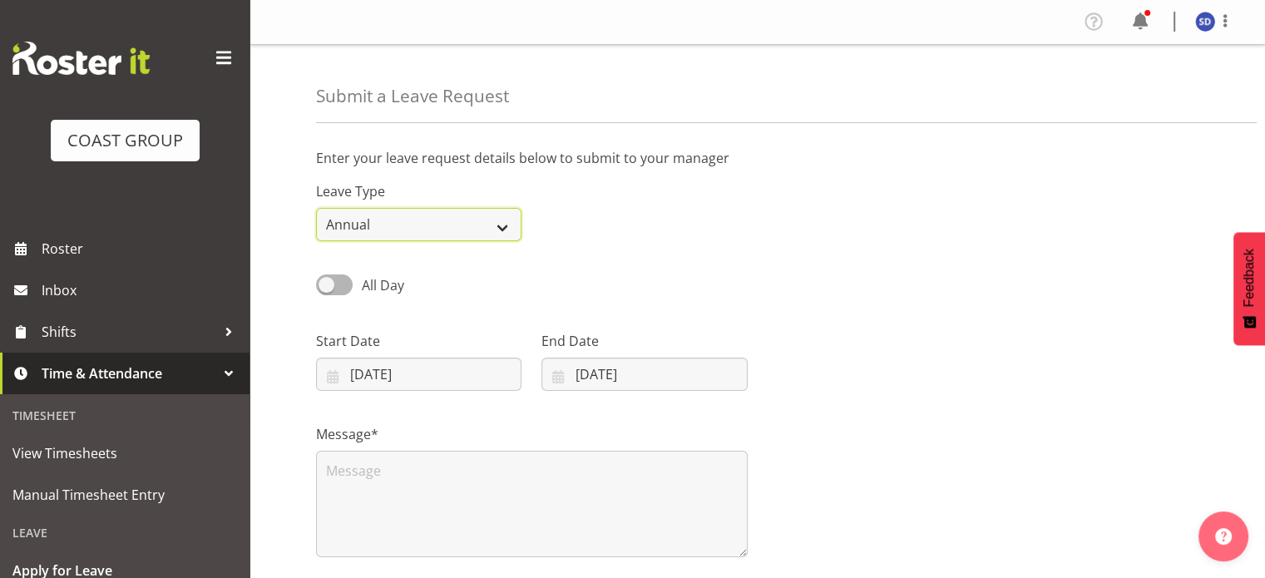
click at [503, 229] on select "Annual Sick Leave Without Pay Bereavement Domestic Violence Parental Jury Servi…" at bounding box center [418, 224] width 205 height 33
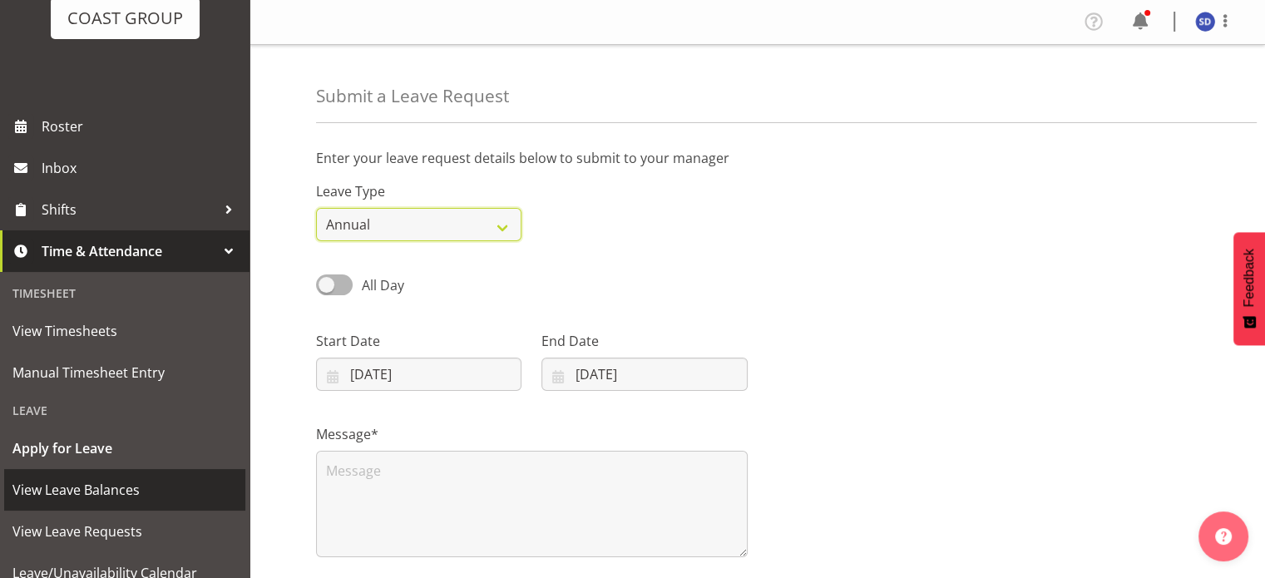
scroll to position [133, 0]
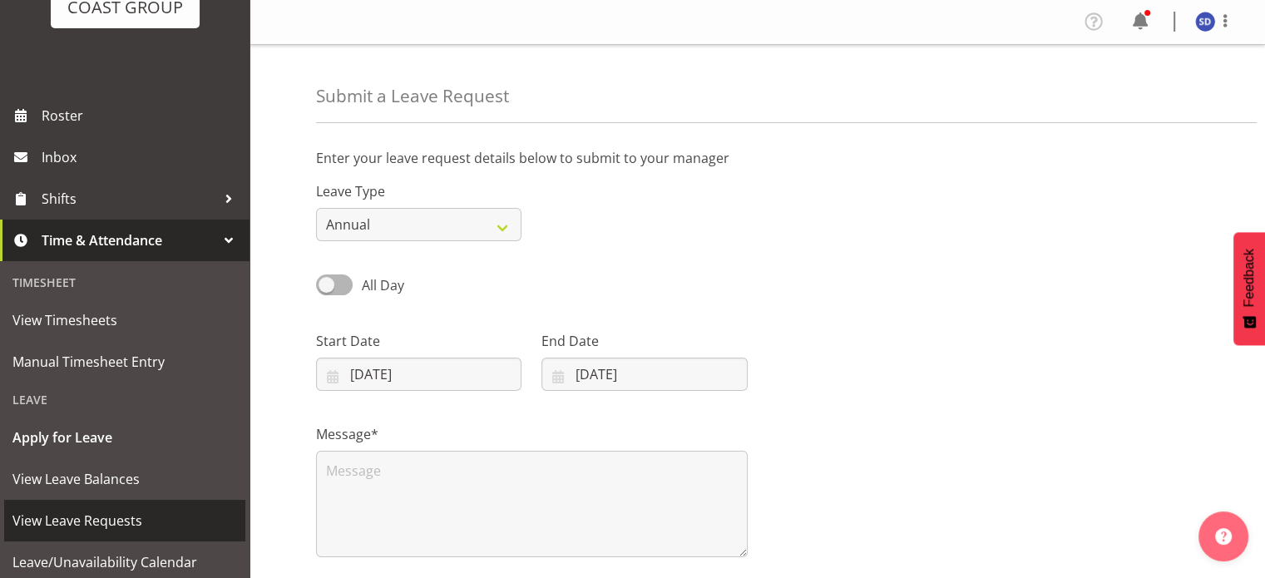
click at [104, 535] on link "View Leave Requests" at bounding box center [124, 521] width 241 height 42
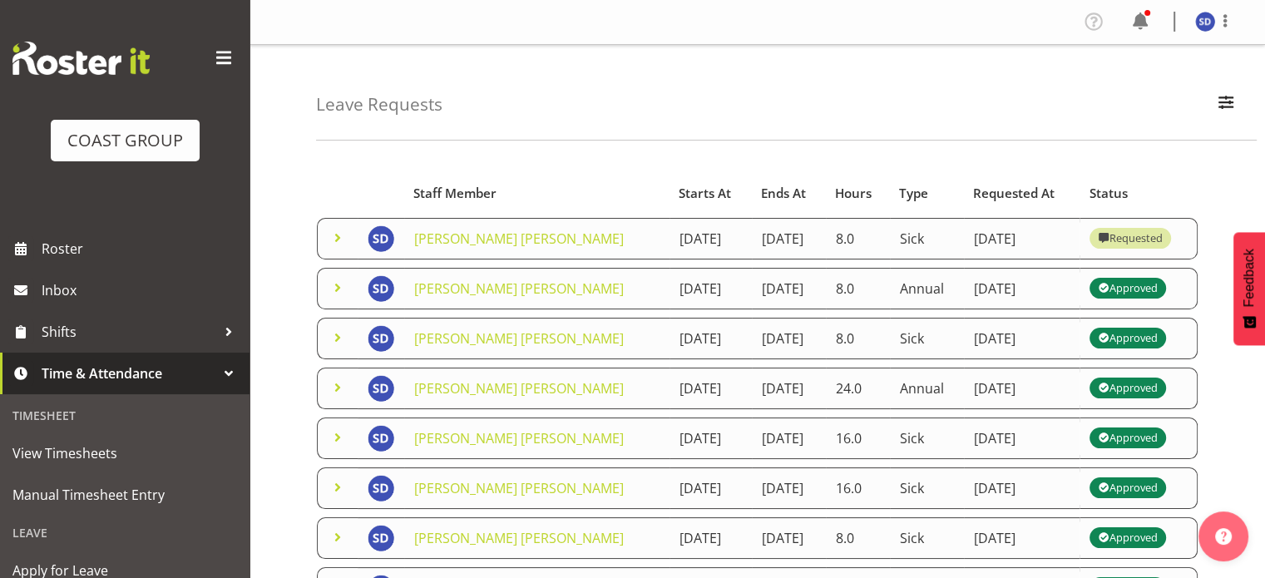
drag, startPoint x: 1272, startPoint y: 3, endPoint x: 939, endPoint y: 116, distance: 351.0
click at [939, 116] on div "Leave Requests Search Search for a particular employee Status All Approved Requ…" at bounding box center [786, 93] width 940 height 96
click at [1227, 14] on span at bounding box center [1225, 21] width 20 height 20
click at [1131, 89] on link "Log Out" at bounding box center [1155, 87] width 160 height 30
